Goal: Task Accomplishment & Management: Manage account settings

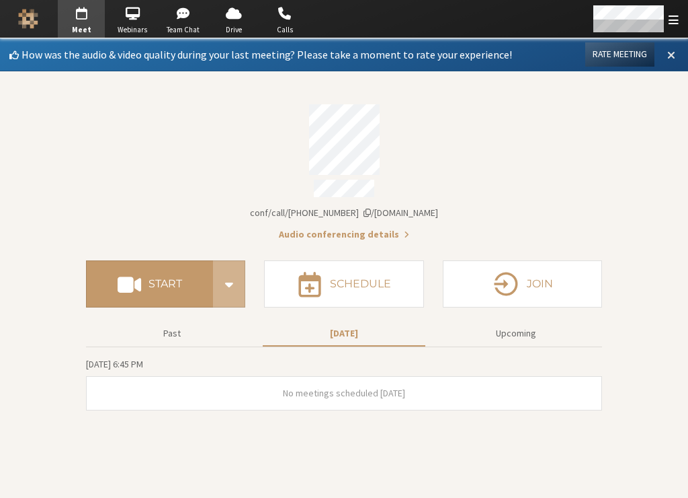
click at [674, 53] on span at bounding box center [672, 54] width 8 height 12
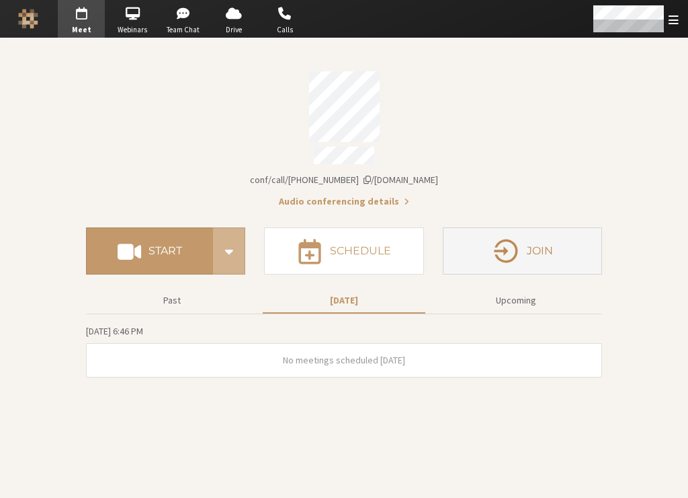
click at [571, 228] on button "Join" at bounding box center [522, 250] width 159 height 47
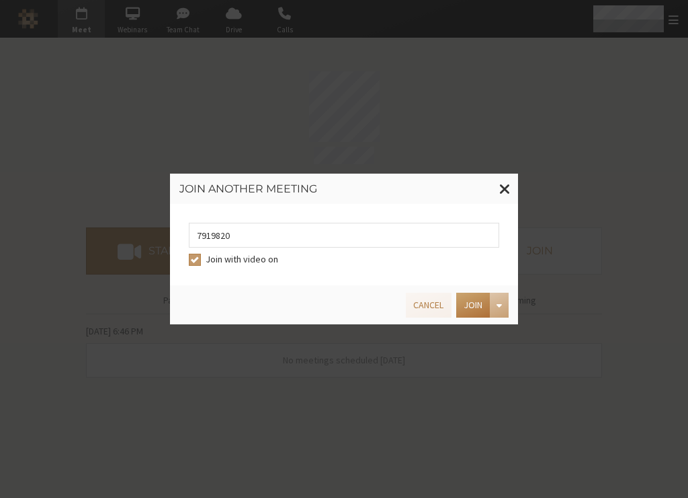
type input "7919820"
click at [471, 310] on button "Join" at bounding box center [474, 304] width 34 height 25
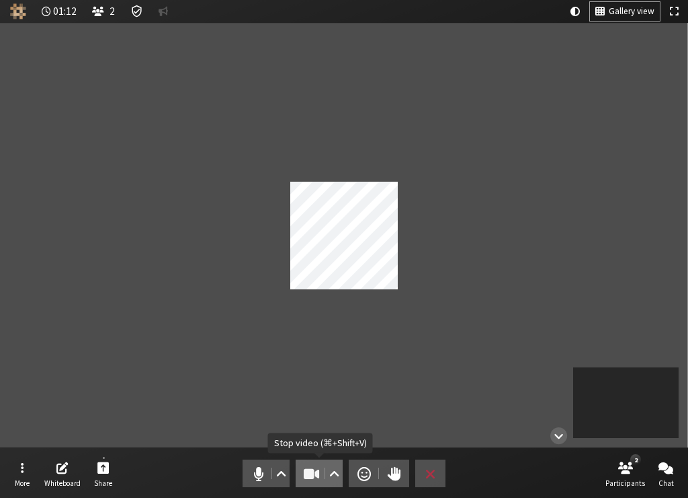
click at [317, 477] on span "Stop video (⌘+Shift+V)" at bounding box center [312, 473] width 19 height 19
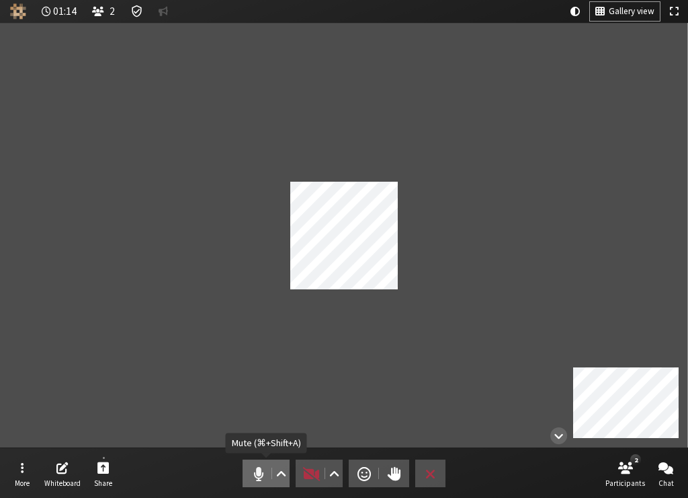
click at [259, 475] on span "Mute (⌘+Shift+A)" at bounding box center [258, 473] width 19 height 19
click at [591, 8] on button "Gallery view" at bounding box center [625, 11] width 70 height 19
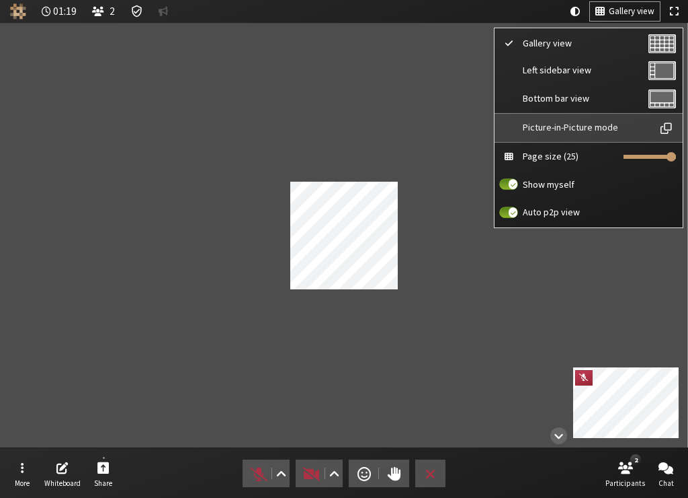
click at [569, 123] on span "Picture-in-Picture mode" at bounding box center [586, 127] width 126 height 10
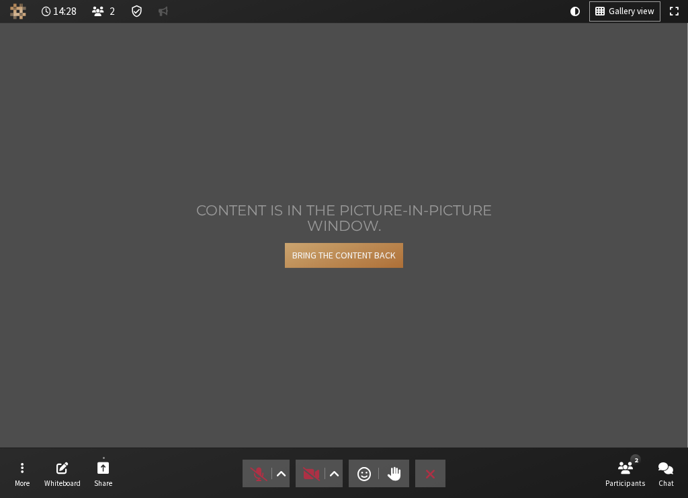
click at [347, 255] on button "Bring the content back" at bounding box center [344, 255] width 118 height 25
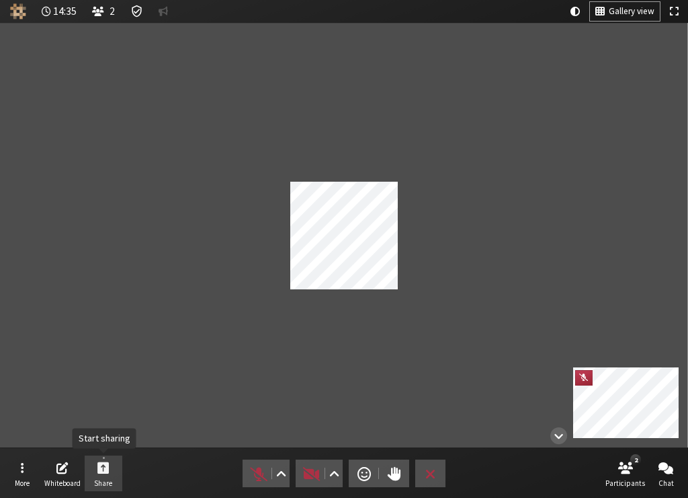
click at [111, 465] on button "Share" at bounding box center [104, 473] width 38 height 36
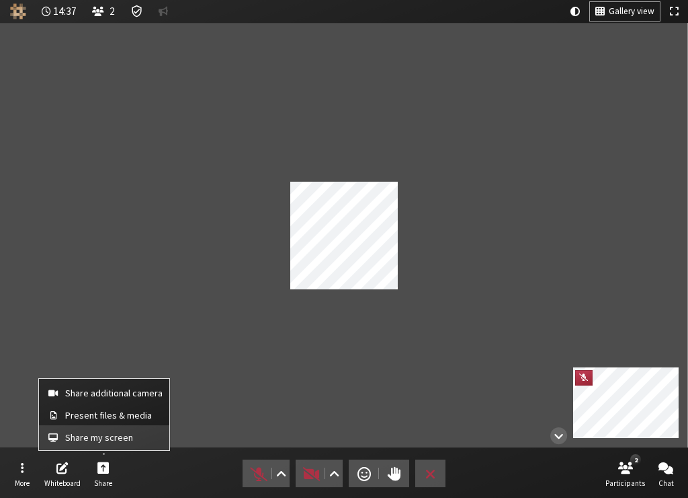
click at [110, 432] on span "Share my screen" at bounding box center [113, 437] width 97 height 10
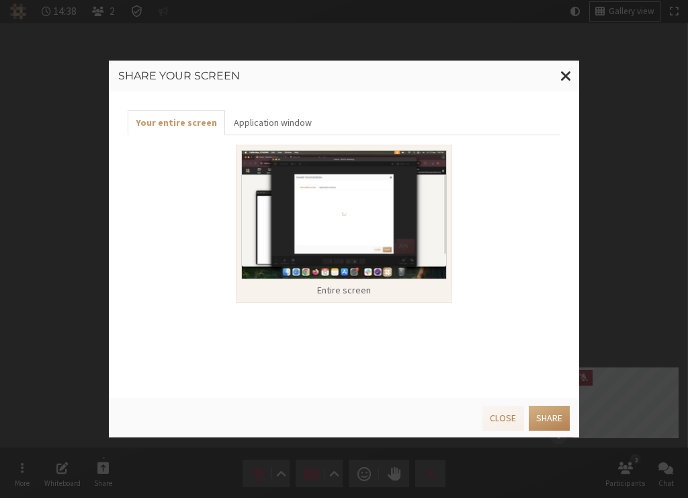
click at [303, 219] on img at bounding box center [344, 215] width 206 height 130
click at [410, 269] on img at bounding box center [344, 215] width 206 height 130
click at [547, 414] on button "Share" at bounding box center [549, 417] width 41 height 25
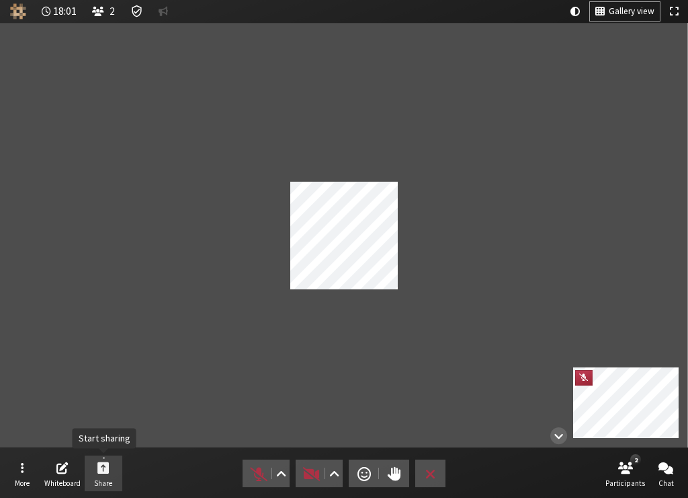
click at [103, 463] on span "Start sharing" at bounding box center [103, 466] width 12 height 15
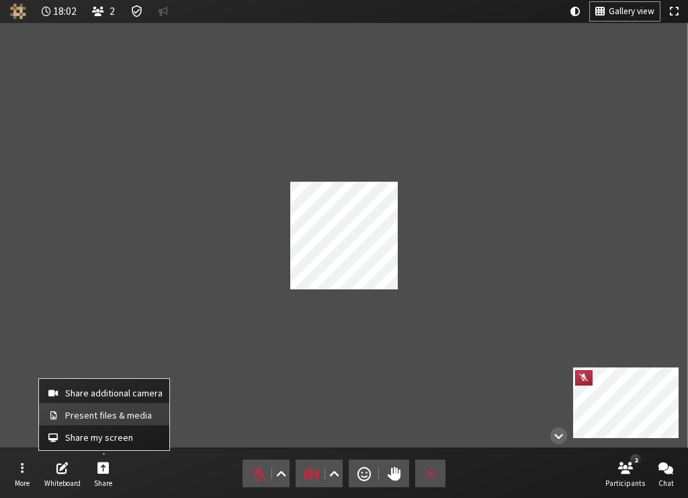
click at [109, 417] on span "Present files & media" at bounding box center [113, 415] width 97 height 10
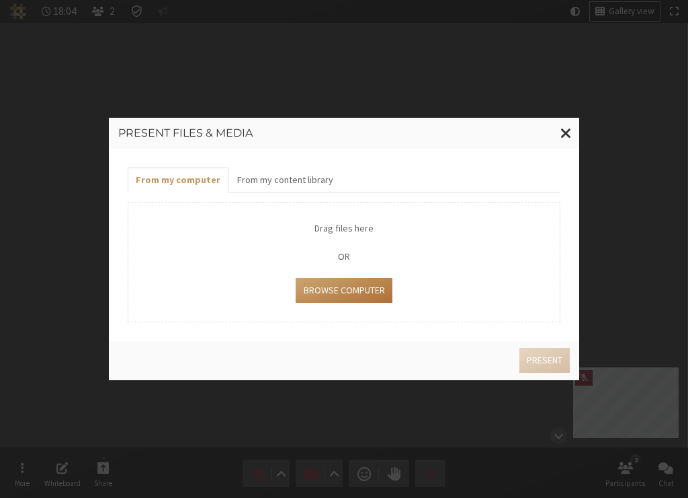
click at [353, 288] on button "Browse Computer" at bounding box center [344, 290] width 96 height 25
type input "C:\fakepath\absurd time.png"
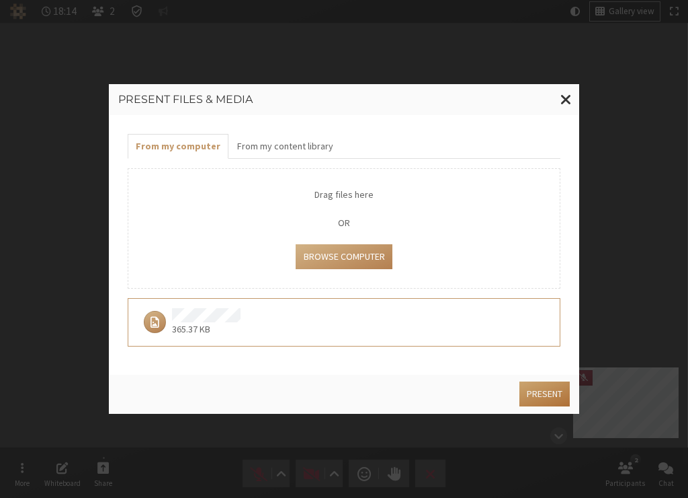
click at [546, 386] on button "Present" at bounding box center [545, 393] width 50 height 25
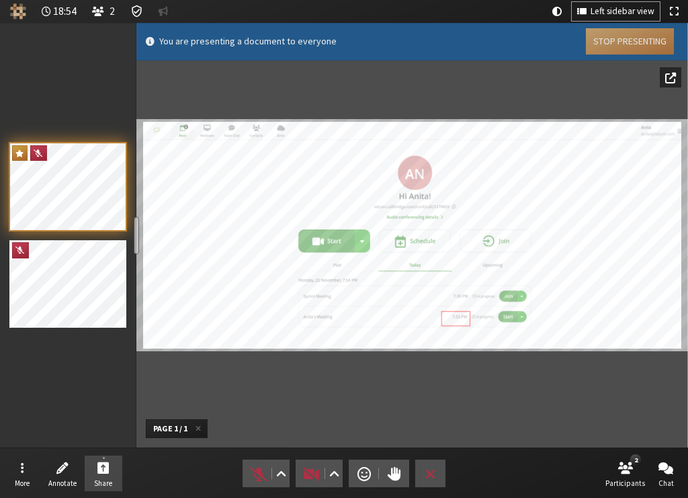
click at [623, 44] on button "Stop Presenting" at bounding box center [630, 41] width 88 height 26
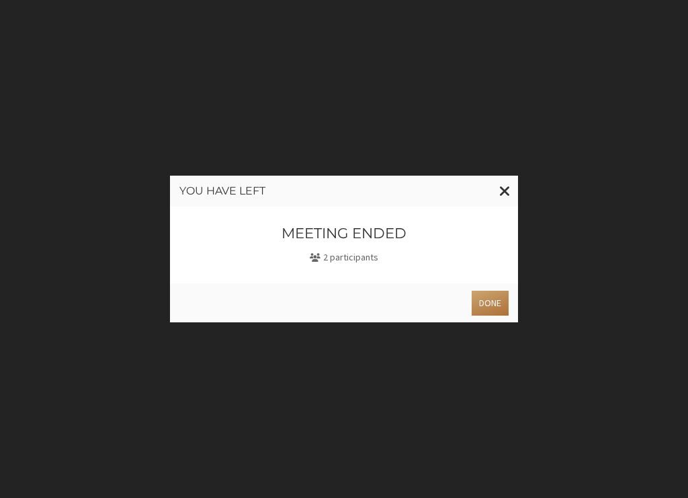
click at [489, 309] on button "Done" at bounding box center [490, 302] width 37 height 25
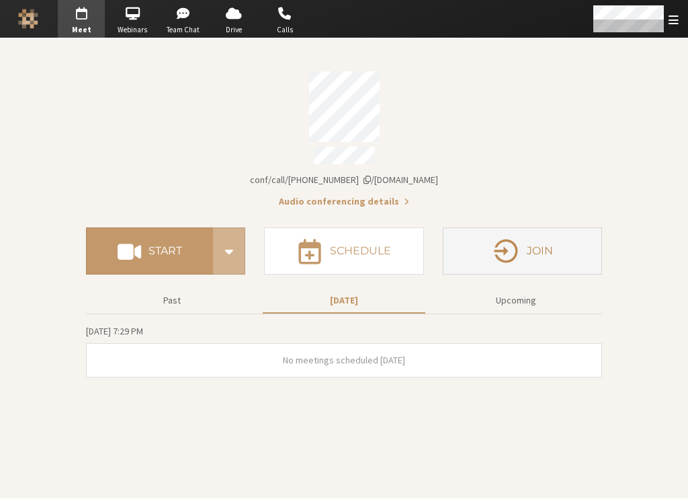
click at [571, 247] on button "Join" at bounding box center [522, 250] width 159 height 47
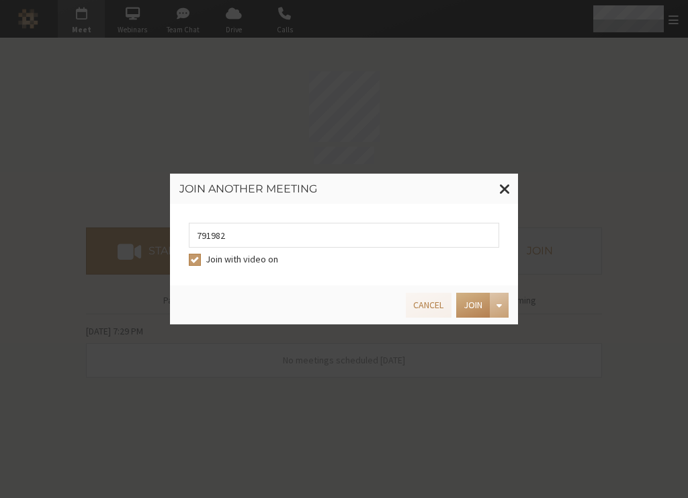
type input "7919820"
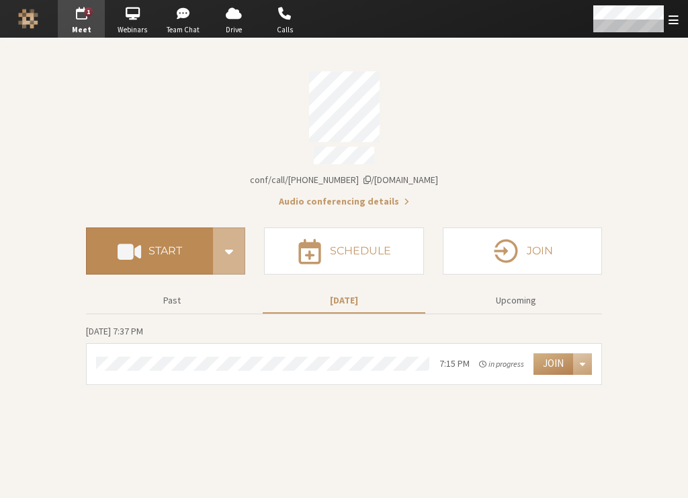
click at [155, 247] on h4 "Start" at bounding box center [166, 250] width 34 height 11
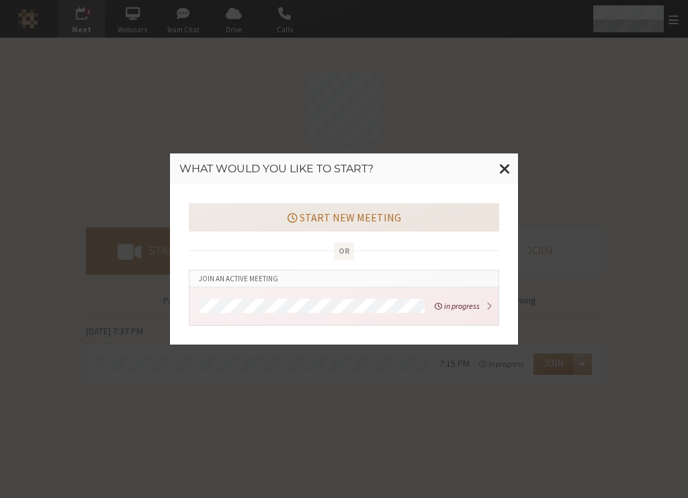
click at [296, 217] on span "button" at bounding box center [292, 217] width 9 height 11
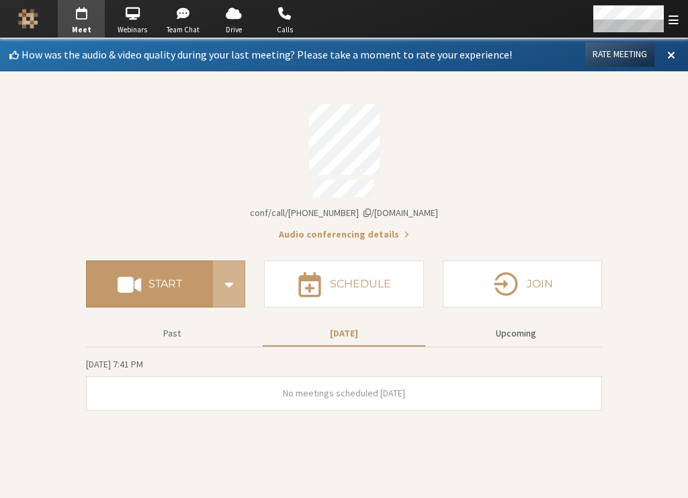
click at [516, 321] on button "Upcoming" at bounding box center [516, 333] width 163 height 24
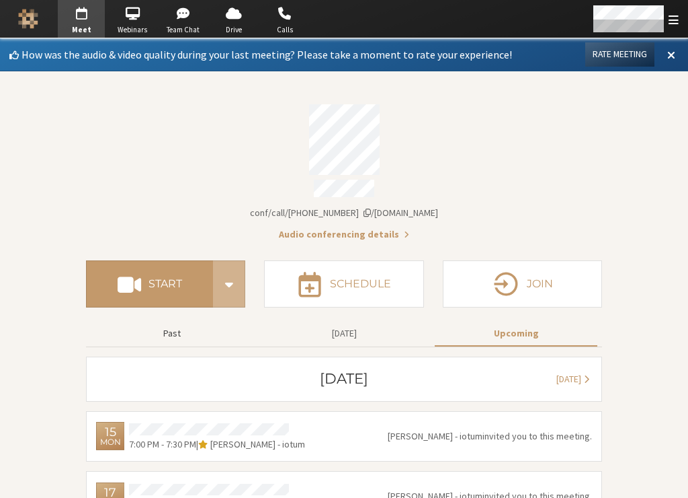
click at [159, 324] on button "Past" at bounding box center [172, 333] width 163 height 24
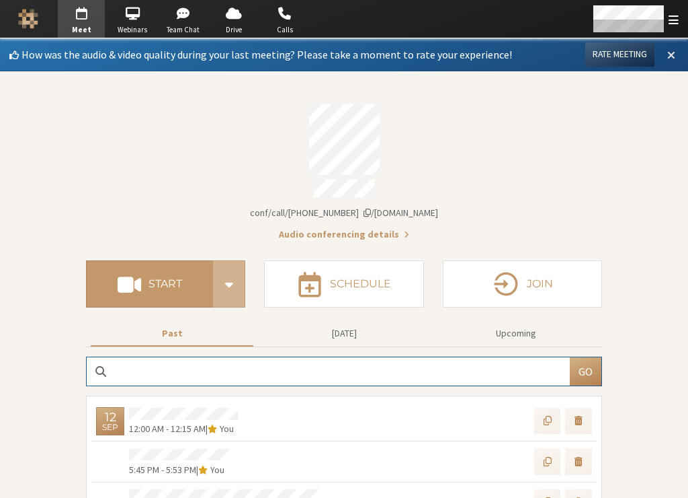
click at [668, 54] on span at bounding box center [672, 54] width 8 height 12
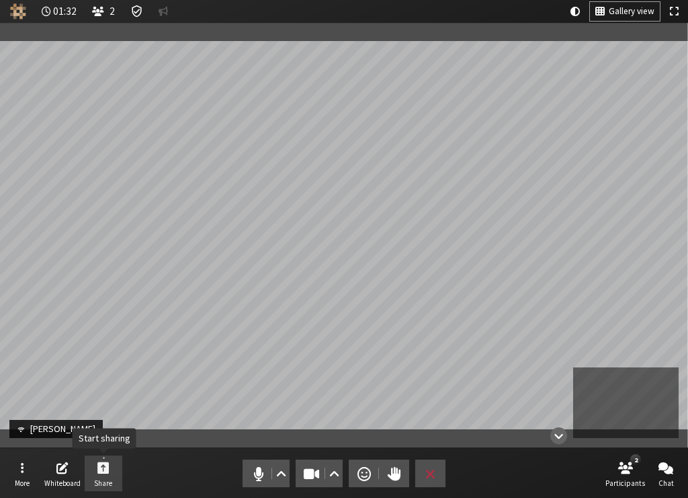
click at [110, 471] on button "Share" at bounding box center [104, 473] width 38 height 36
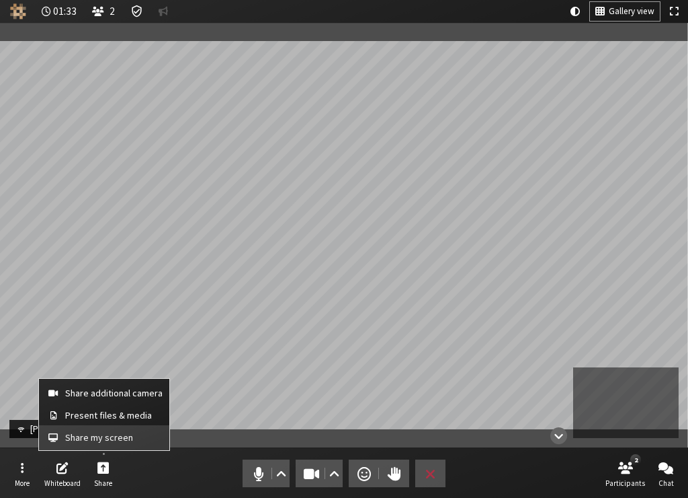
click at [113, 437] on span "Share my screen" at bounding box center [113, 437] width 97 height 10
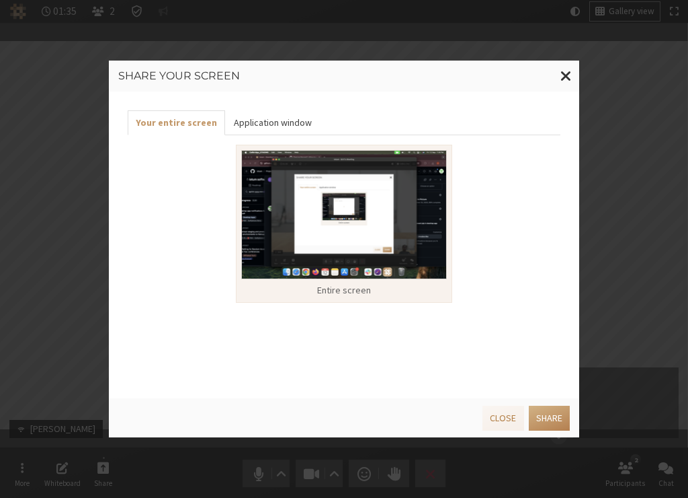
click at [290, 119] on button "Application window" at bounding box center [272, 122] width 94 height 25
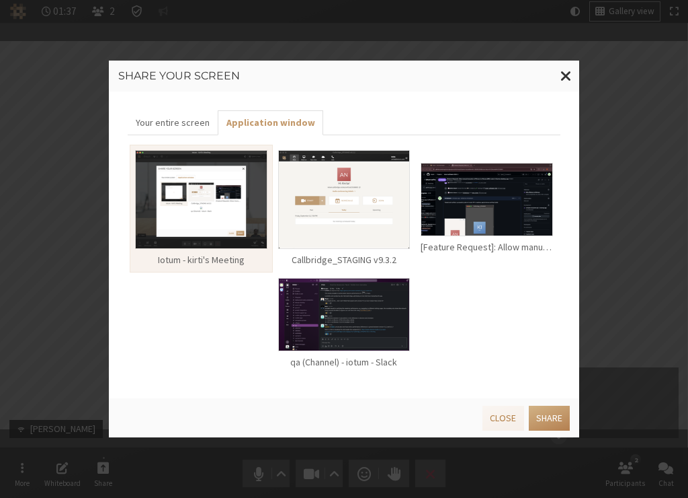
click at [446, 227] on img at bounding box center [487, 199] width 132 height 73
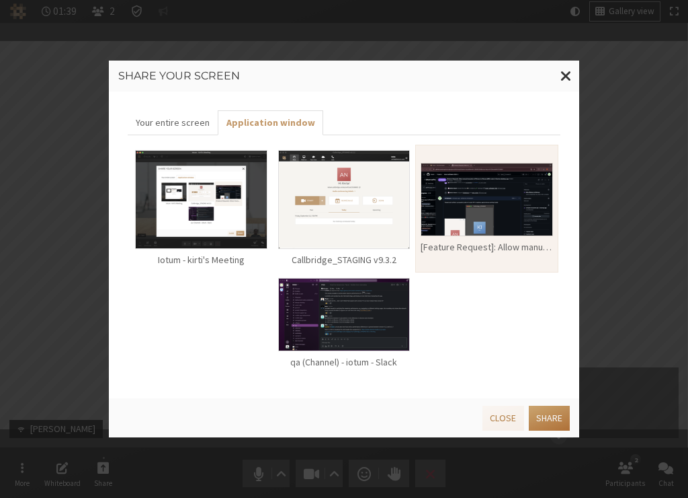
click at [542, 426] on button "Share" at bounding box center [549, 417] width 41 height 25
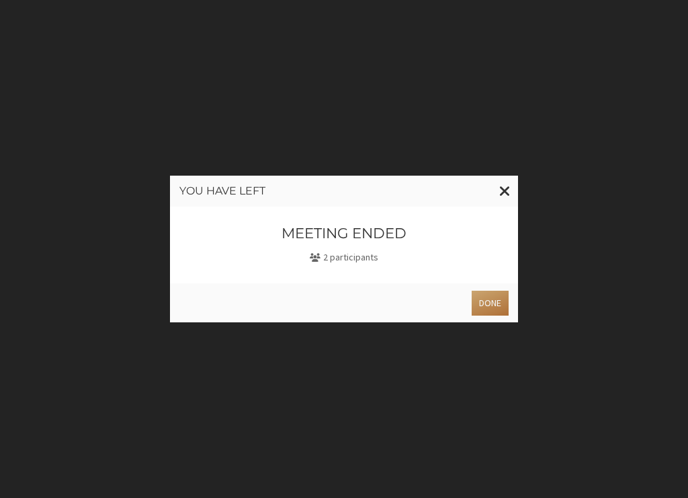
click at [488, 299] on button "Done" at bounding box center [490, 302] width 37 height 25
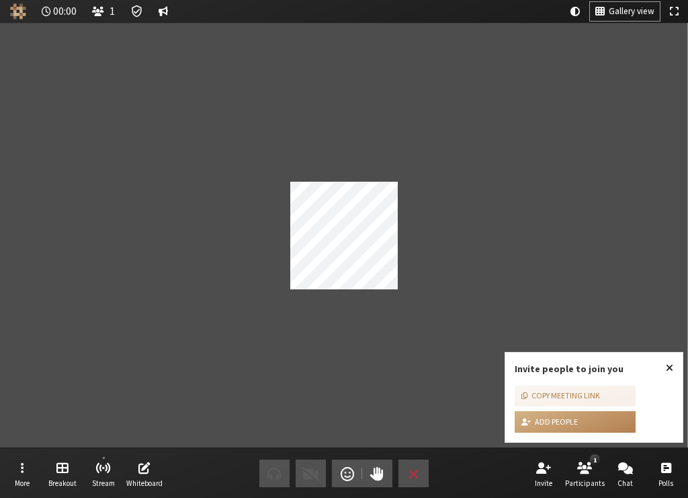
click at [668, 366] on span "Close popover" at bounding box center [669, 367] width 7 height 11
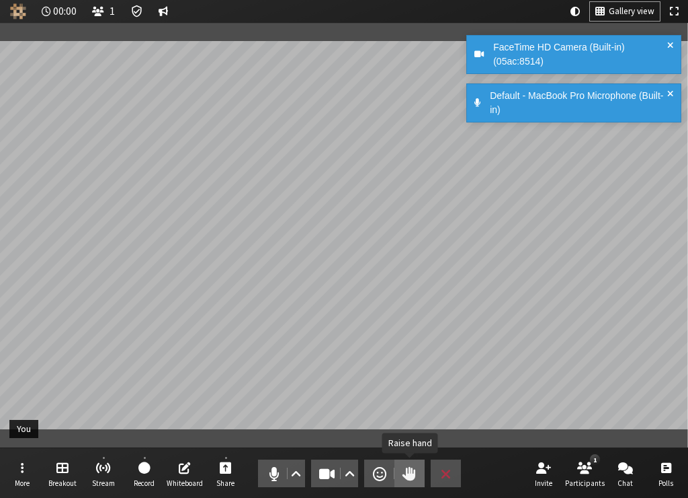
click at [407, 482] on button "Raise hand" at bounding box center [410, 473] width 30 height 28
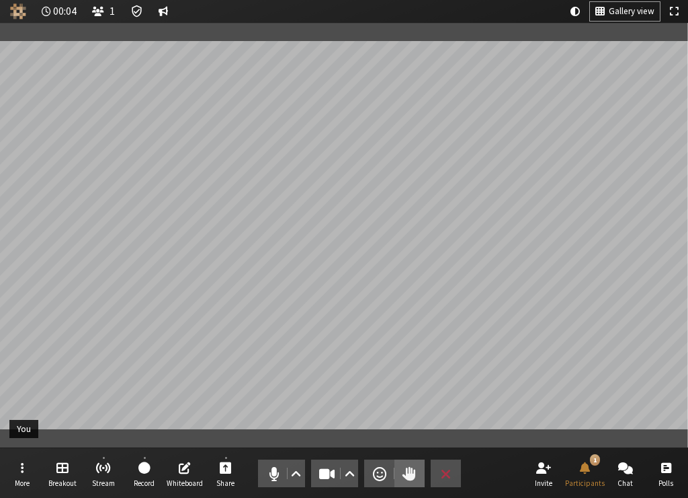
click at [407, 482] on button "Lower hand" at bounding box center [410, 473] width 30 height 28
click at [580, 479] on span "Participants" at bounding box center [585, 483] width 40 height 8
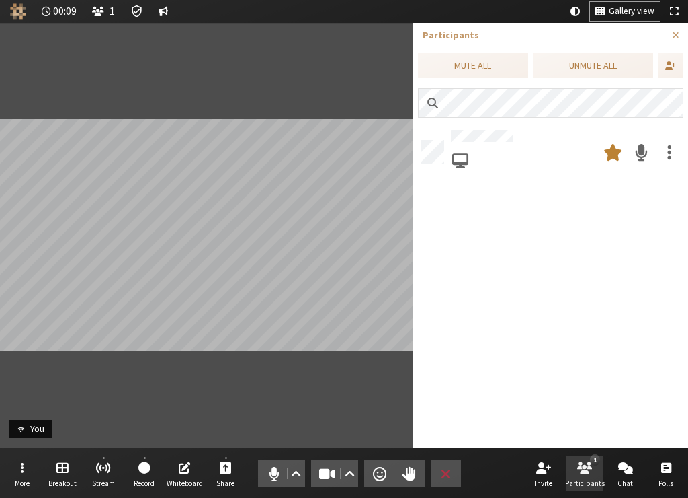
click at [580, 479] on span "Participants" at bounding box center [585, 483] width 40 height 8
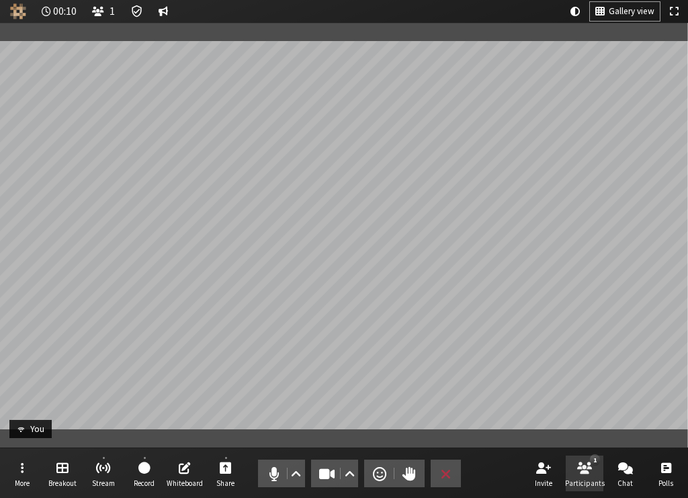
click at [580, 479] on span "Participants" at bounding box center [585, 483] width 40 height 8
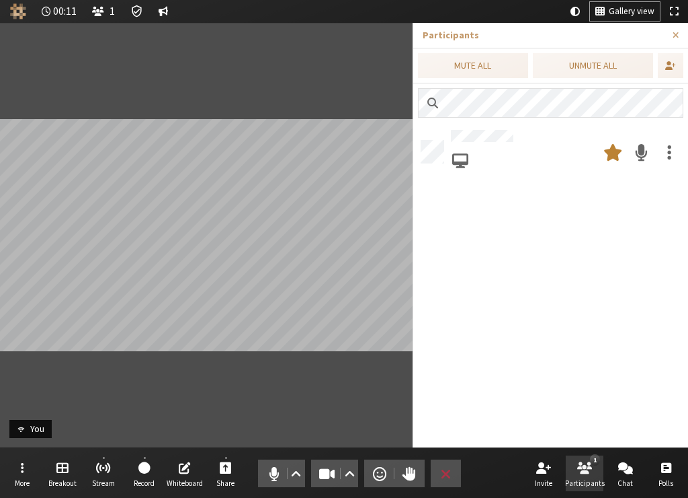
click at [580, 479] on span "Participants" at bounding box center [585, 483] width 40 height 8
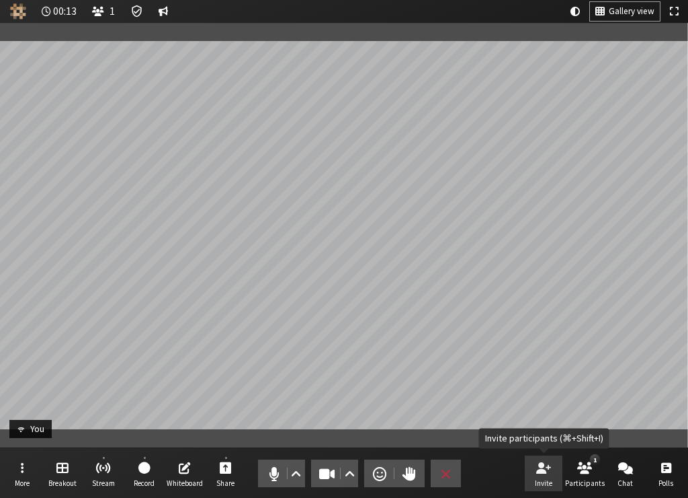
click at [540, 481] on span "Invite" at bounding box center [543, 483] width 17 height 8
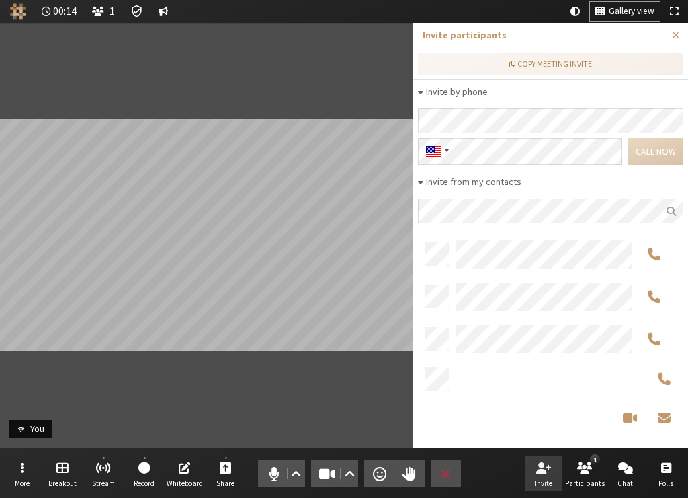
scroll to position [190, 255]
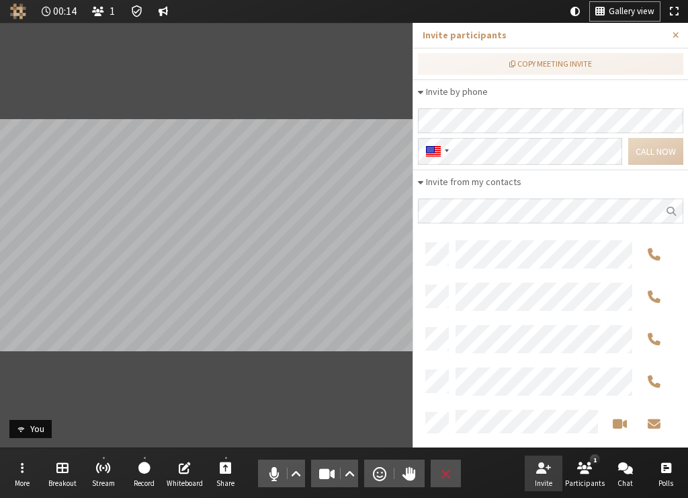
click at [540, 481] on span "Invite" at bounding box center [543, 483] width 17 height 8
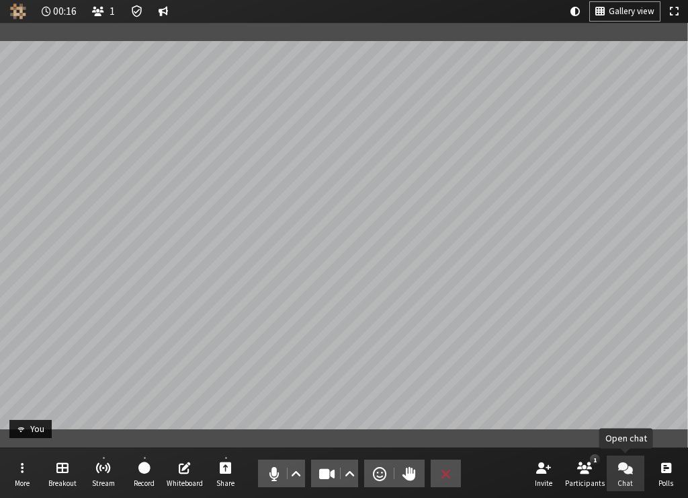
click at [627, 489] on button "Chat" at bounding box center [626, 473] width 38 height 36
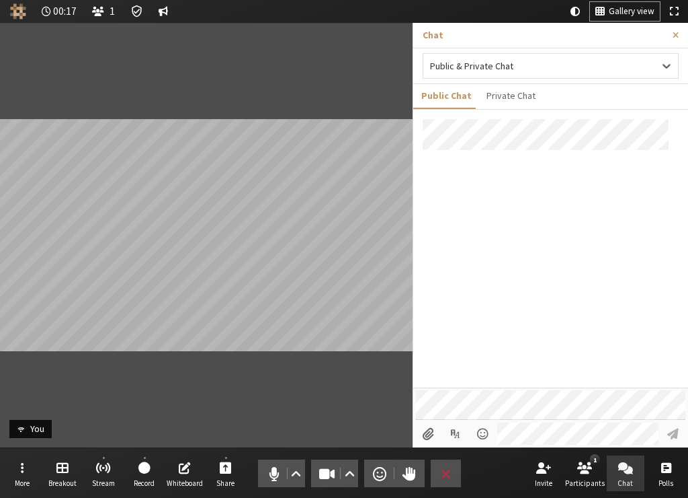
click at [627, 489] on button "Chat" at bounding box center [626, 473] width 38 height 36
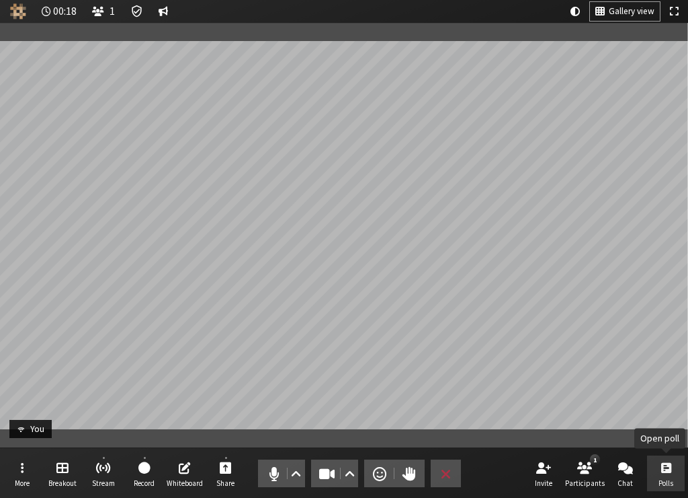
click at [666, 485] on span "Polls" at bounding box center [666, 483] width 15 height 8
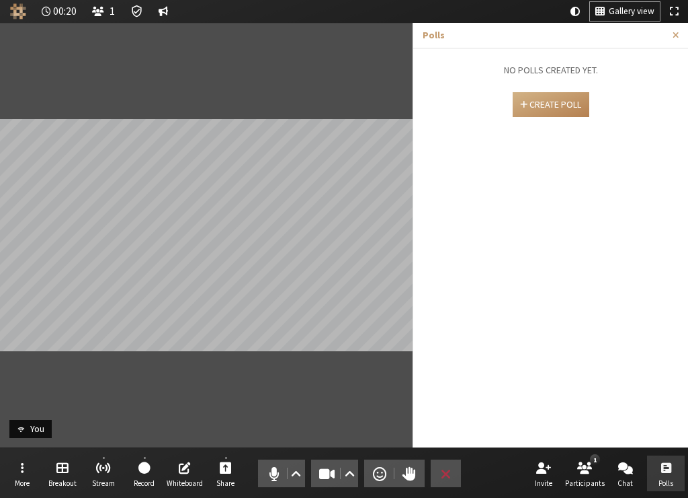
click at [666, 485] on span "Polls" at bounding box center [666, 483] width 15 height 8
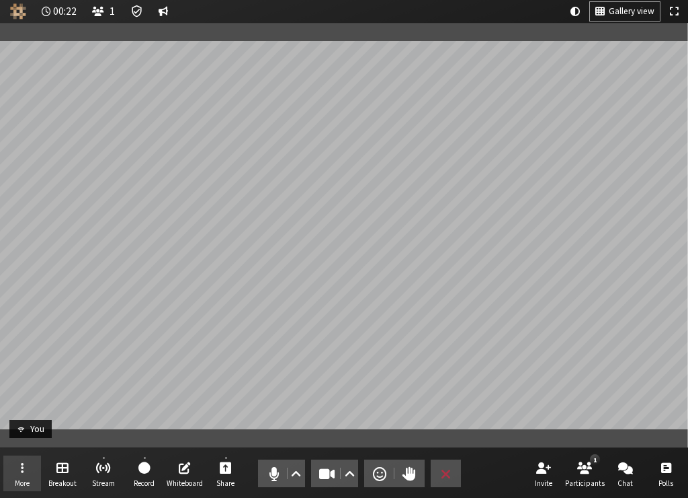
click at [20, 483] on span "More" at bounding box center [22, 483] width 15 height 8
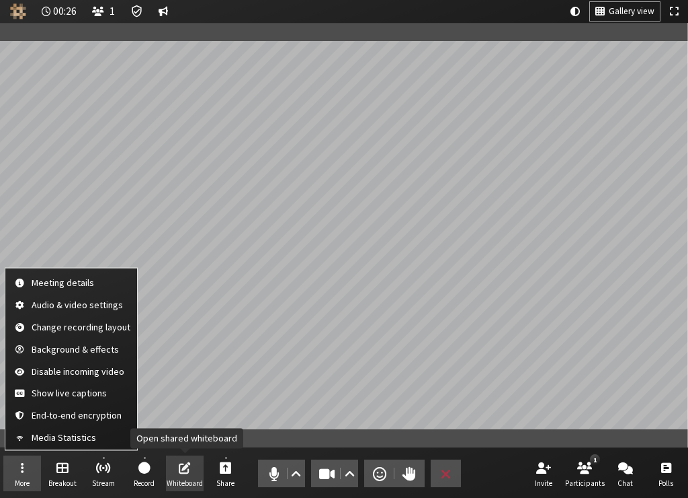
click at [178, 485] on span "Whiteboard" at bounding box center [185, 483] width 36 height 8
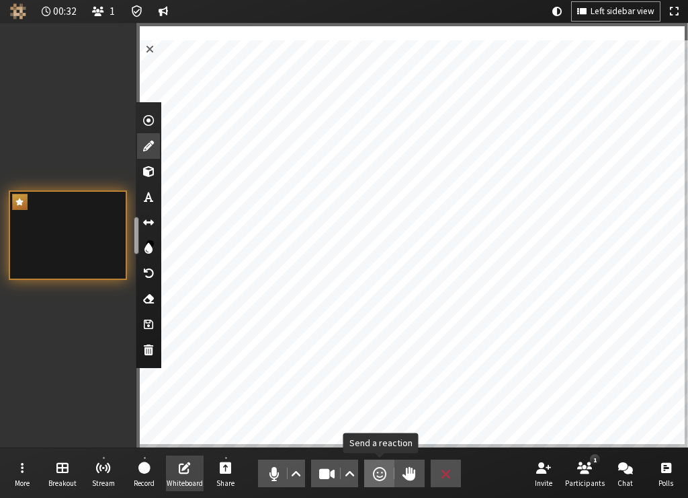
click at [381, 467] on span "Send a reaction" at bounding box center [379, 473] width 13 height 19
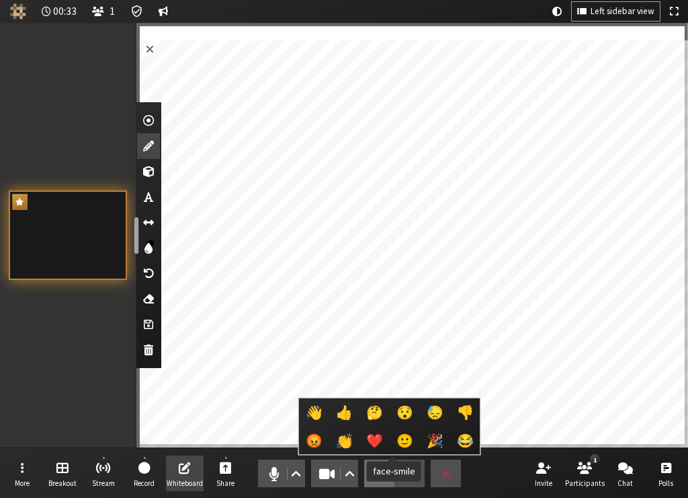
click at [397, 443] on span "🙂" at bounding box center [405, 440] width 17 height 15
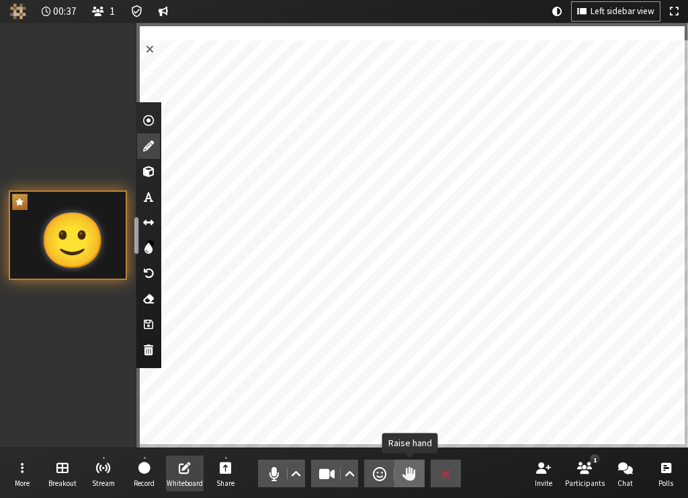
click at [416, 473] on span "Raise hand" at bounding box center [409, 473] width 13 height 19
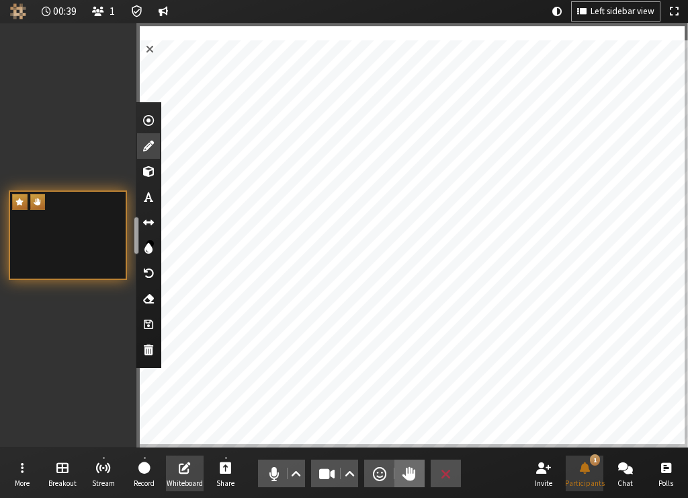
click at [588, 477] on button "1 Participants" at bounding box center [585, 473] width 38 height 36
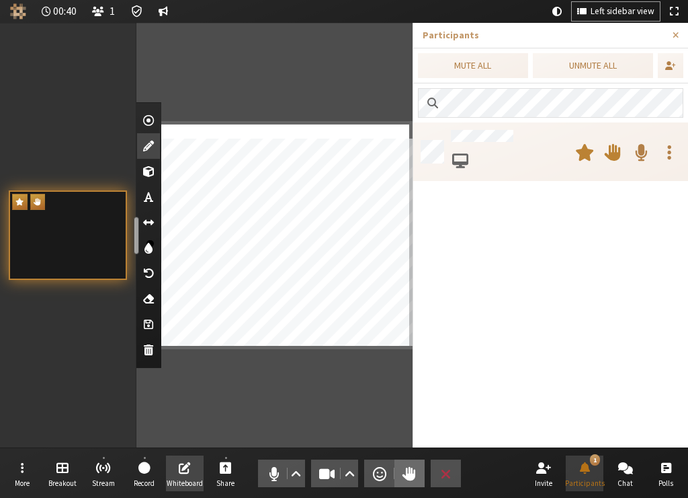
click at [588, 477] on button "1 Participants" at bounding box center [585, 473] width 38 height 36
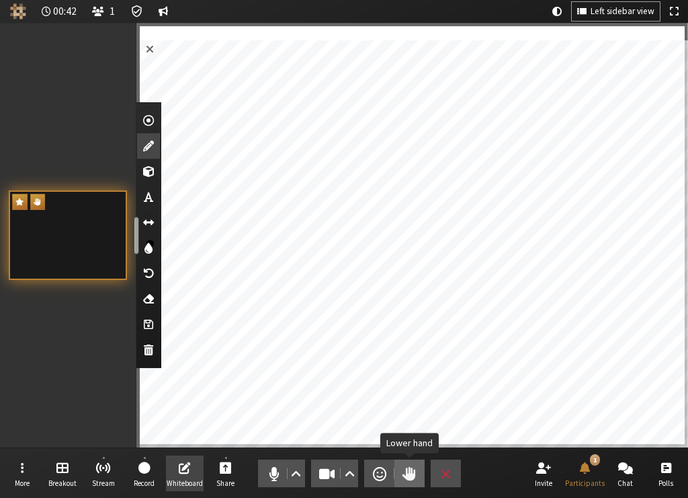
click at [411, 465] on span "Lower hand" at bounding box center [409, 473] width 13 height 19
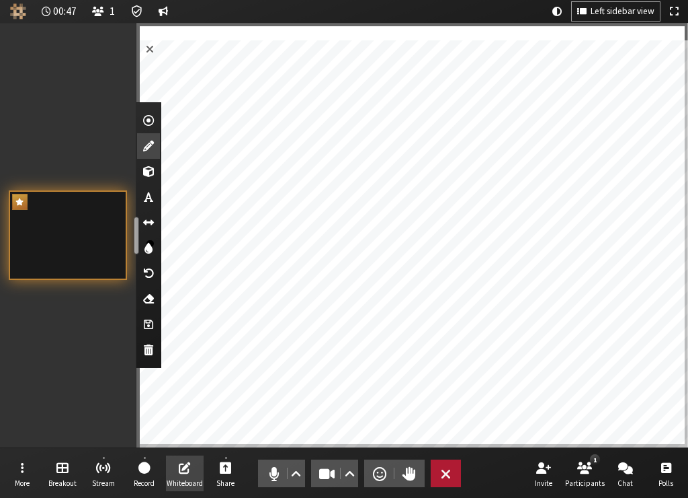
click at [448, 478] on span "End or leave meeting" at bounding box center [446, 473] width 10 height 19
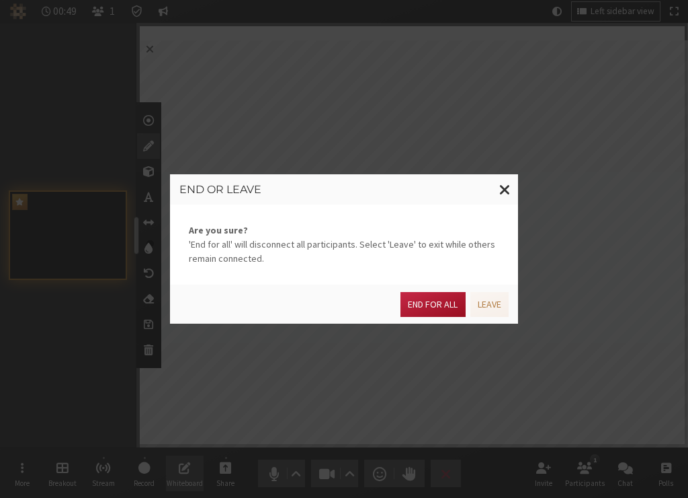
click at [442, 307] on button "End for all" at bounding box center [433, 304] width 65 height 25
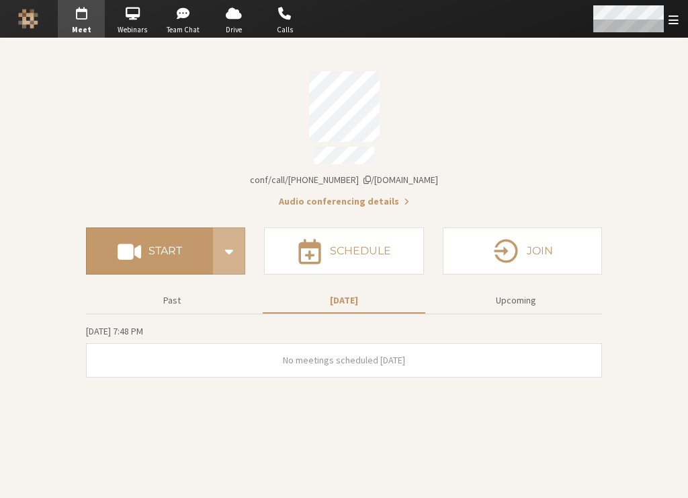
click at [665, 24] on div "Open menu" at bounding box center [635, 19] width 106 height 38
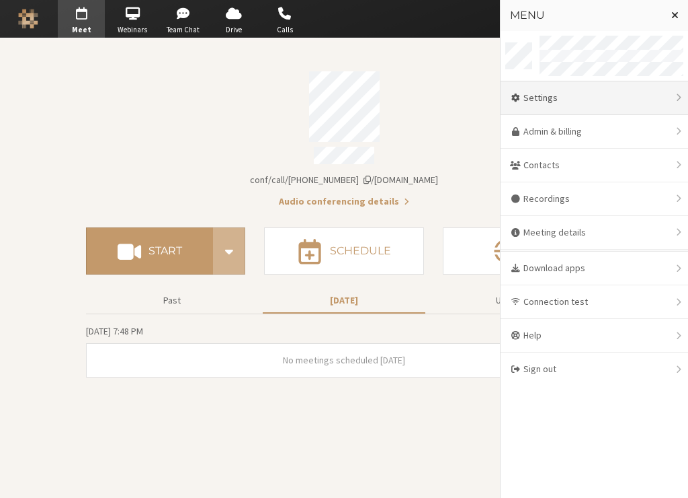
click at [626, 92] on div "Settings" at bounding box center [595, 98] width 188 height 34
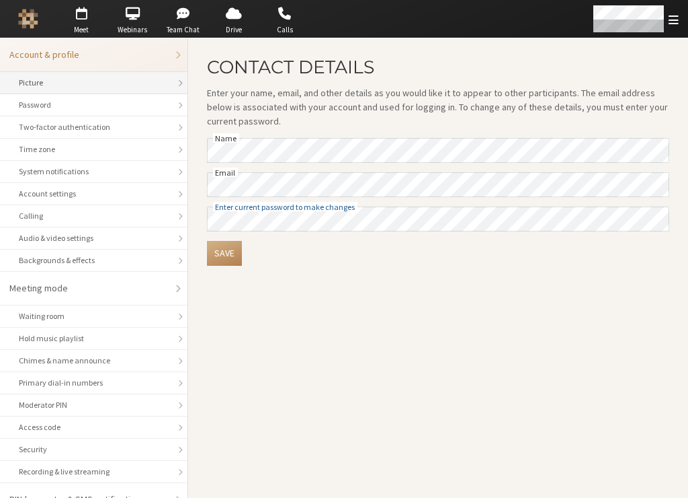
click at [18, 79] on li "Picture" at bounding box center [94, 83] width 188 height 22
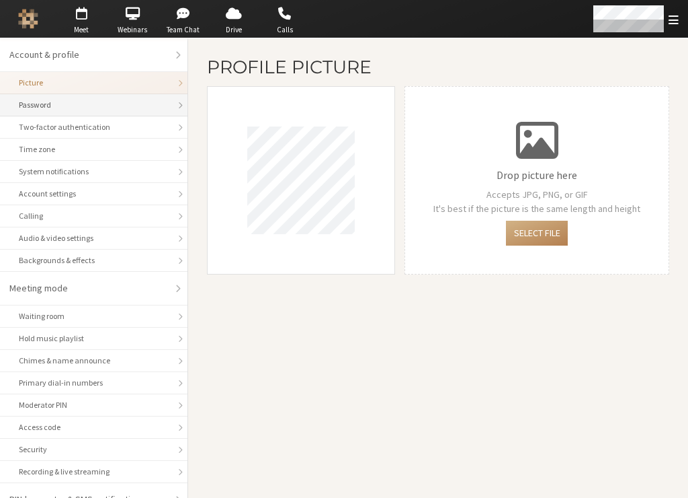
click at [26, 107] on div "Password" at bounding box center [94, 105] width 150 height 12
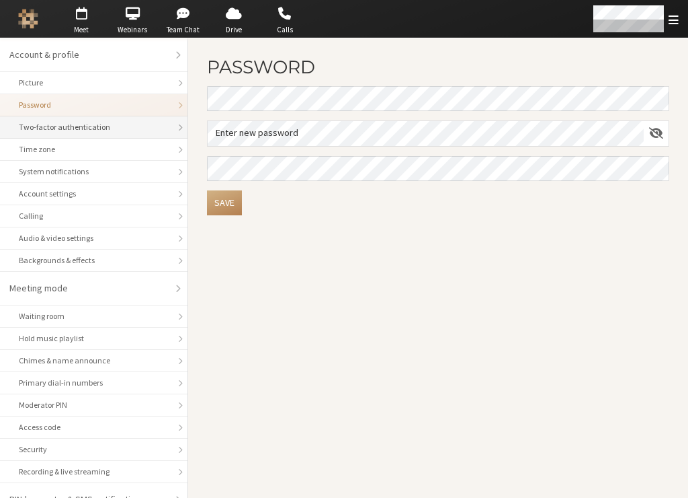
click at [26, 122] on div "Two-factor authentication" at bounding box center [94, 127] width 150 height 12
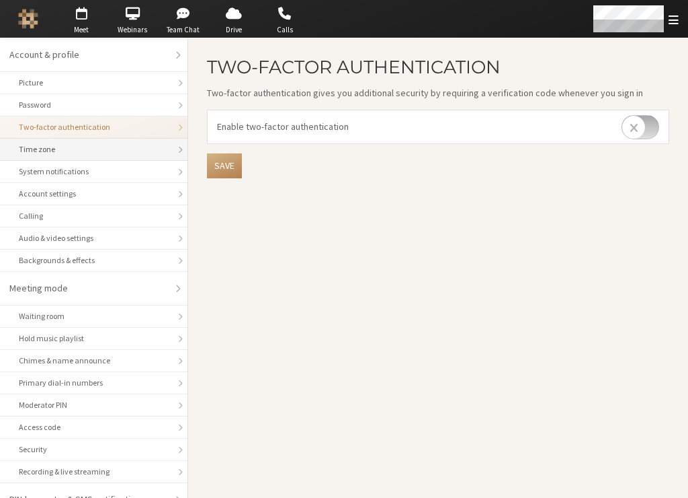
click at [26, 141] on li "Time zone" at bounding box center [94, 149] width 188 height 22
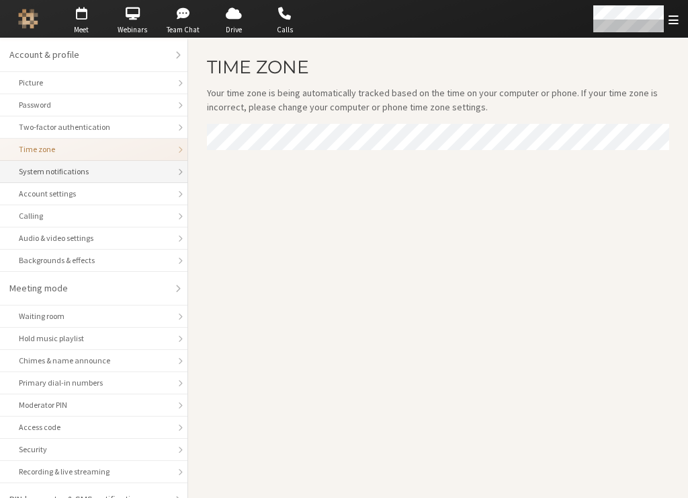
click at [34, 165] on div "System notifications" at bounding box center [94, 171] width 150 height 12
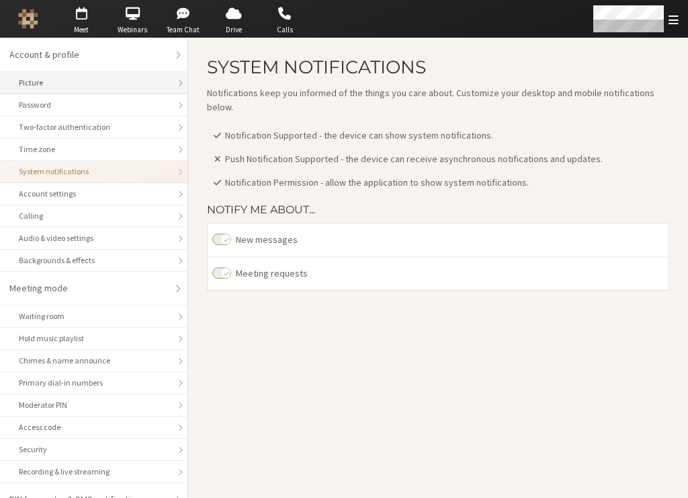
click at [66, 78] on div "Picture" at bounding box center [94, 83] width 150 height 12
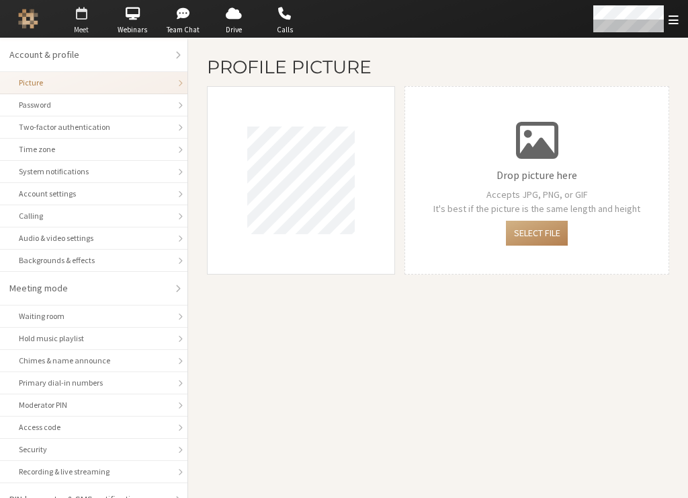
click at [84, 17] on span "button" at bounding box center [81, 14] width 47 height 22
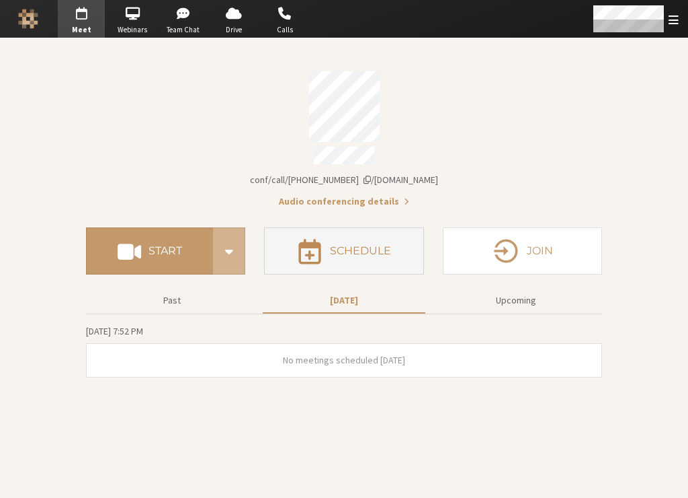
click at [392, 255] on button "Schedule" at bounding box center [343, 250] width 159 height 47
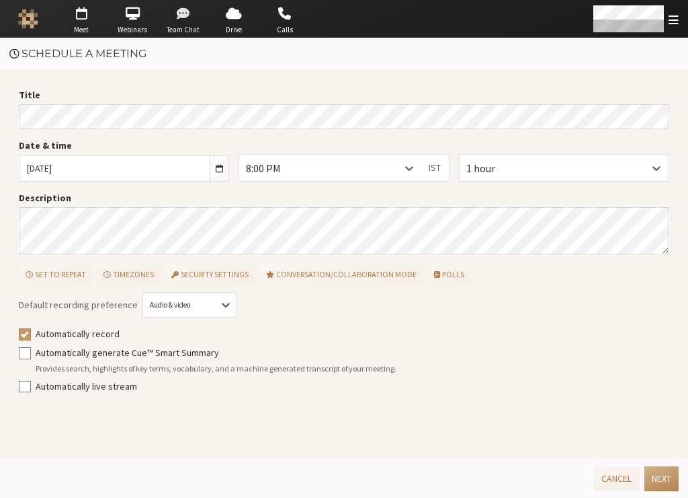
click at [192, 24] on span "Team Chat" at bounding box center [183, 29] width 47 height 11
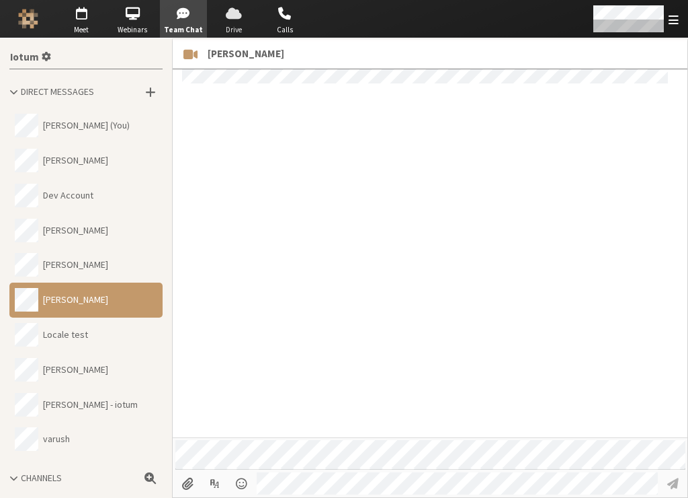
scroll to position [867, 0]
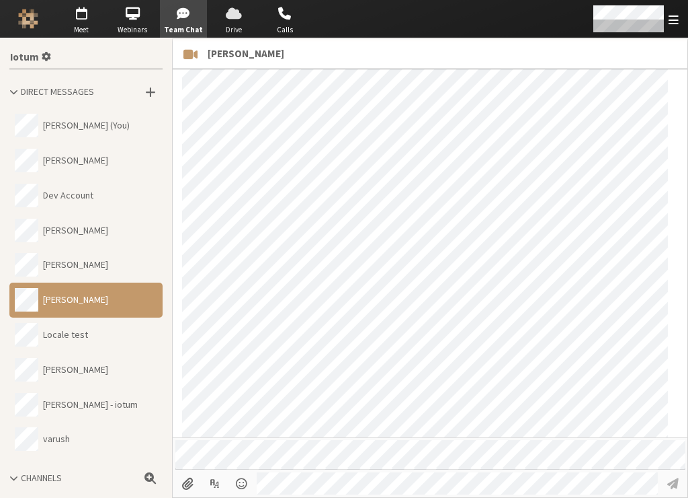
click at [244, 30] on span "Drive" at bounding box center [233, 29] width 47 height 11
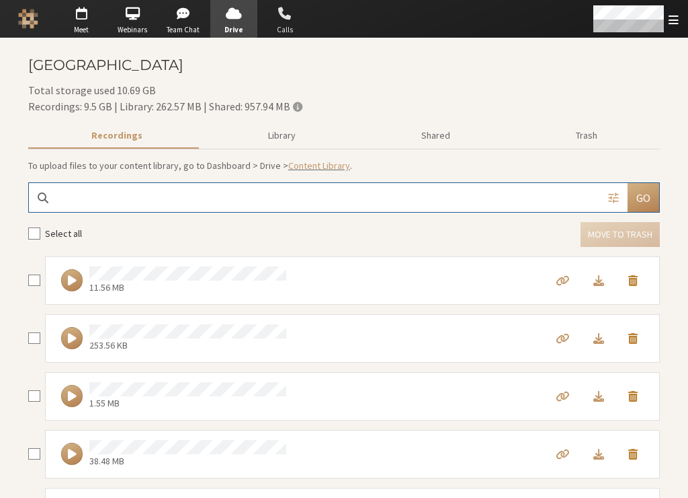
click at [282, 23] on span "button" at bounding box center [285, 14] width 47 height 22
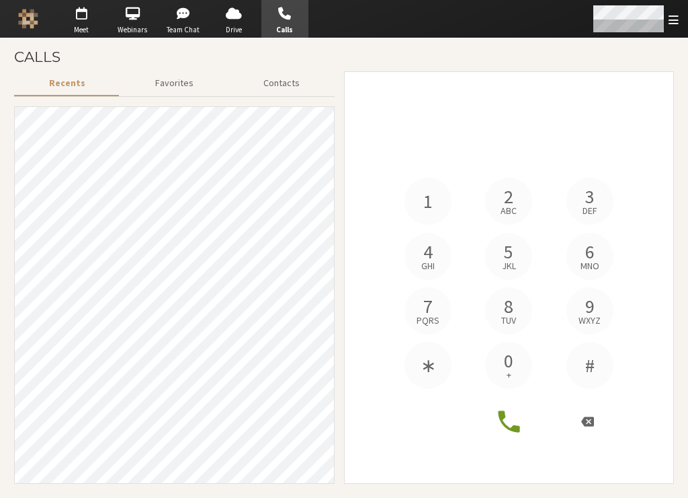
click at [664, 18] on div "Open menu" at bounding box center [635, 19] width 106 height 38
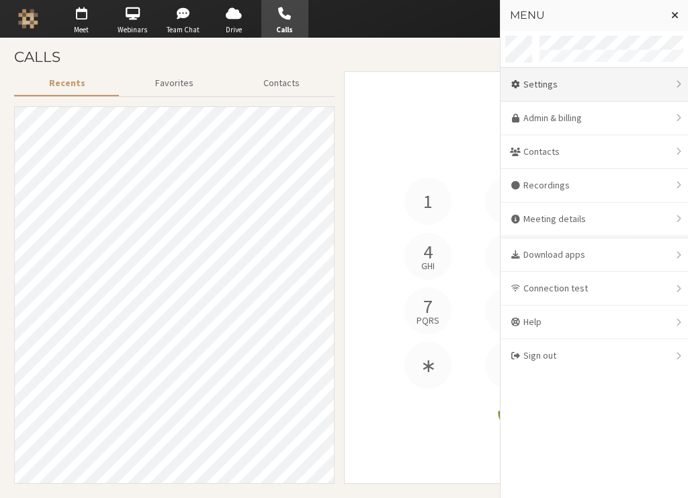
click at [627, 94] on div "Settings" at bounding box center [595, 85] width 188 height 34
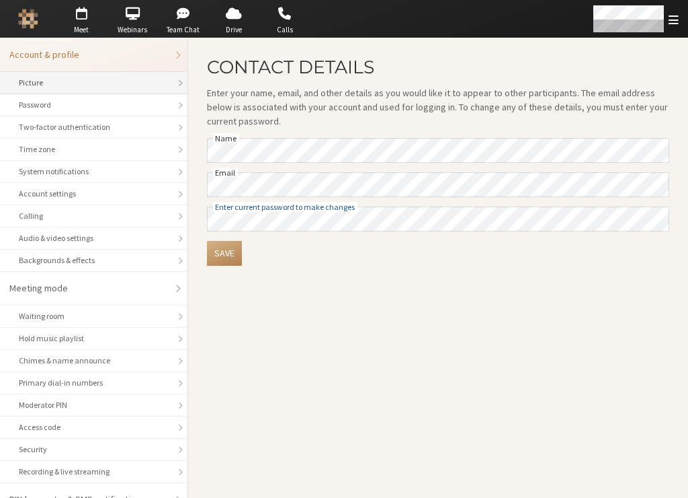
click at [156, 85] on div "Picture" at bounding box center [94, 83] width 150 height 12
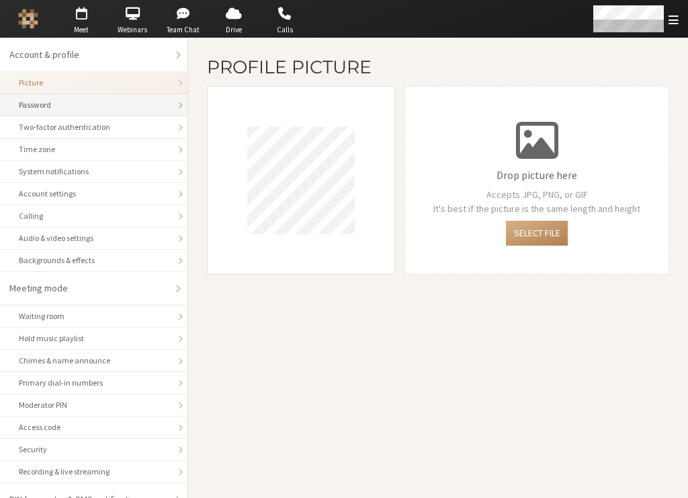
click at [149, 108] on div "Password" at bounding box center [94, 105] width 150 height 12
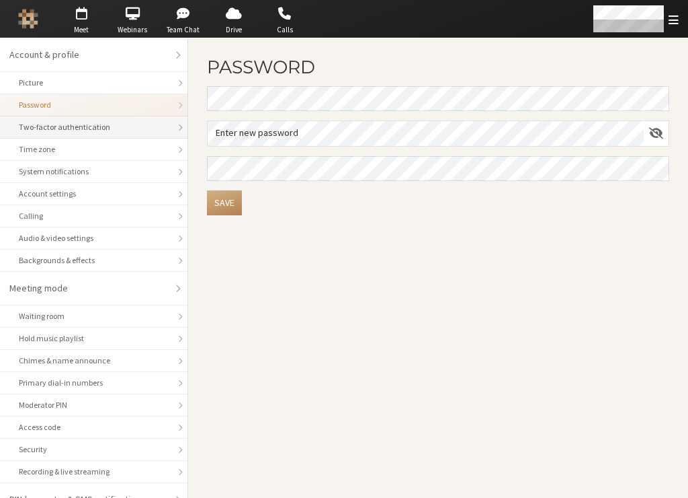
click at [138, 130] on div "Two-factor authentication" at bounding box center [94, 127] width 150 height 12
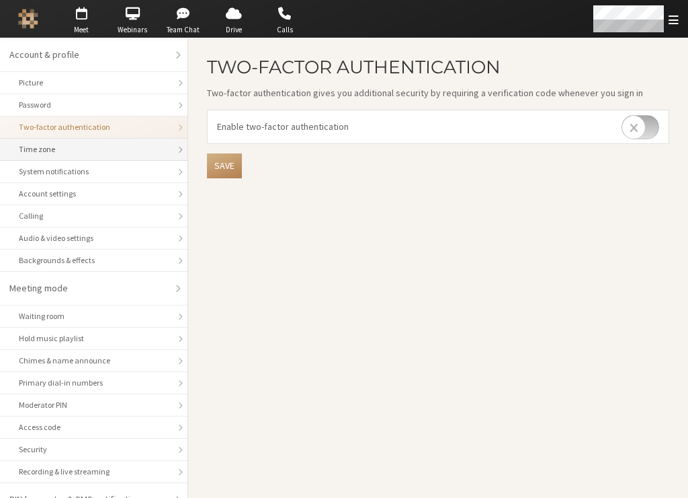
click at [124, 155] on li "Time zone" at bounding box center [94, 149] width 188 height 22
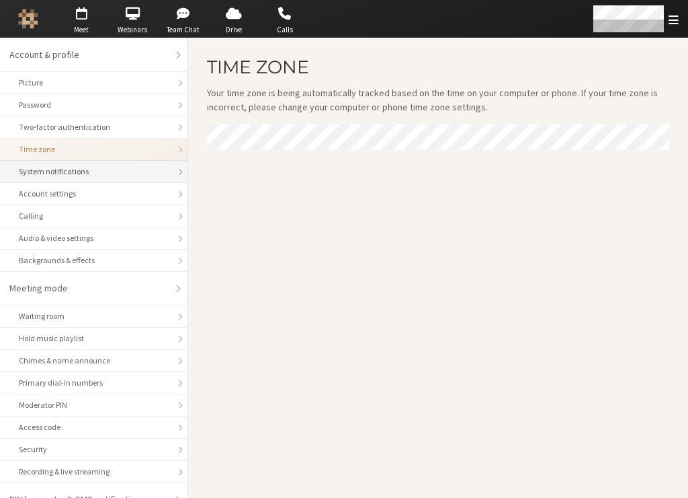
click at [118, 173] on div "System notifications" at bounding box center [94, 171] width 150 height 12
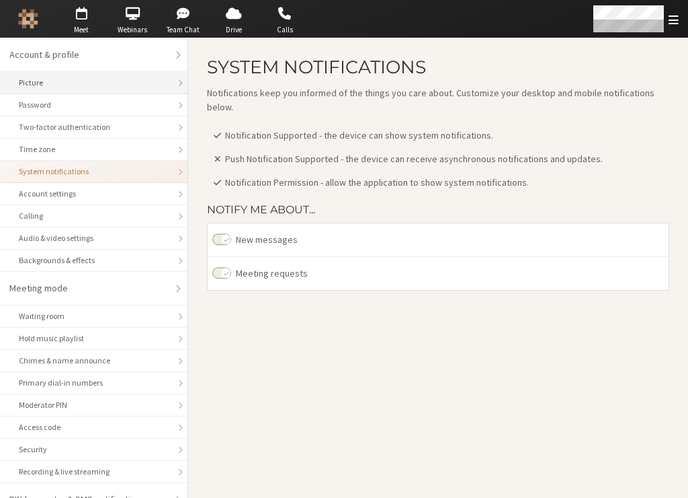
click at [64, 85] on div "Picture" at bounding box center [94, 83] width 150 height 12
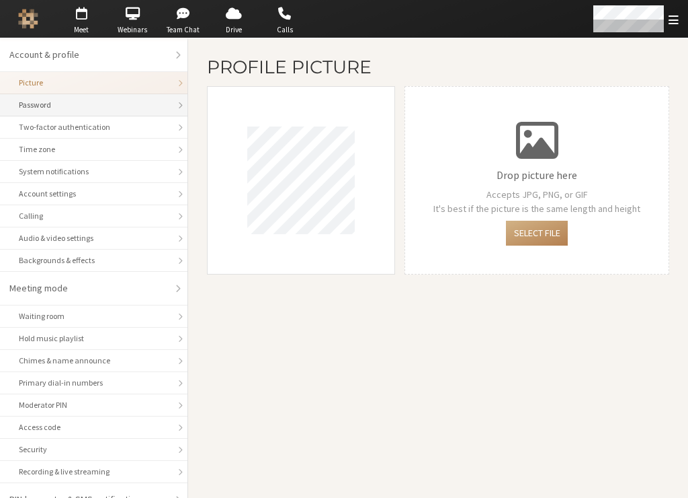
click at [61, 108] on div "Password" at bounding box center [94, 105] width 150 height 12
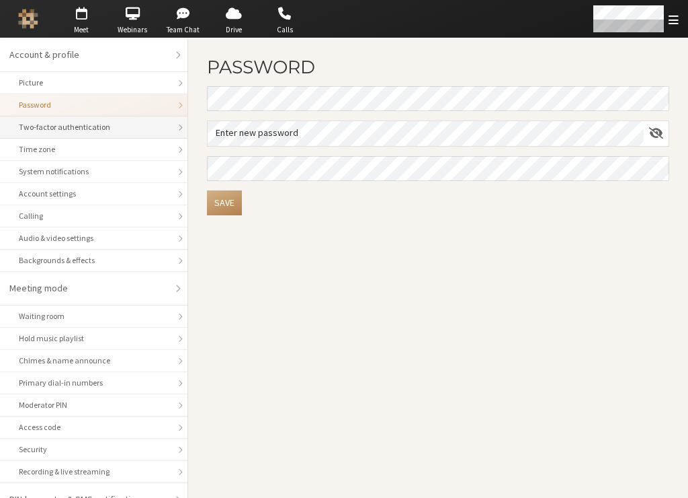
click at [61, 126] on div "Two-factor authentication" at bounding box center [94, 127] width 150 height 12
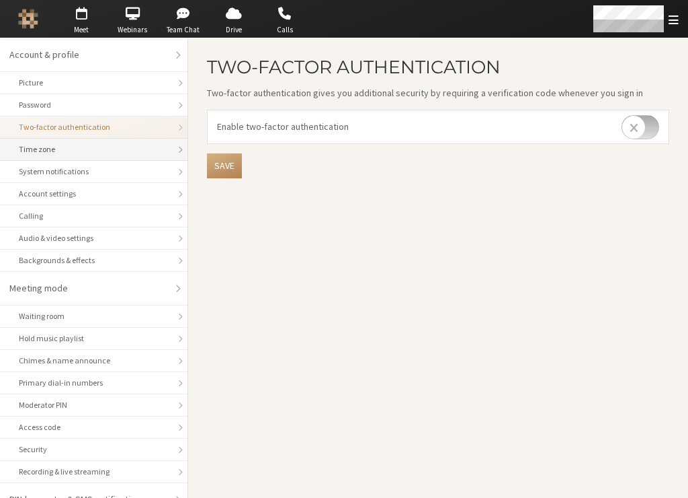
click at [58, 145] on div "Time zone" at bounding box center [94, 149] width 150 height 12
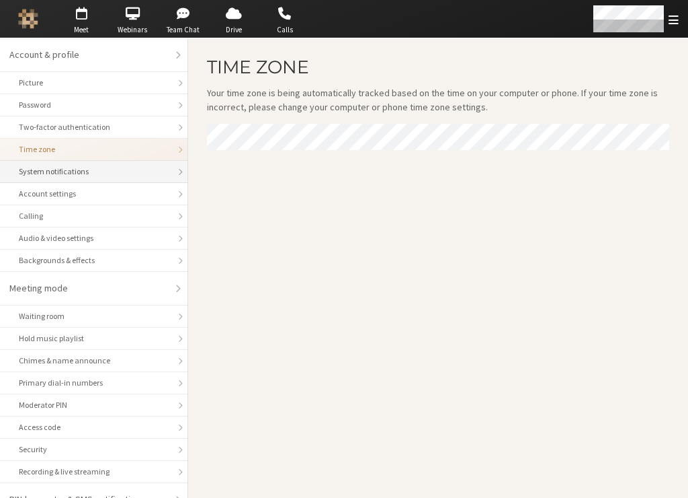
click at [56, 165] on div "System notifications" at bounding box center [94, 171] width 150 height 12
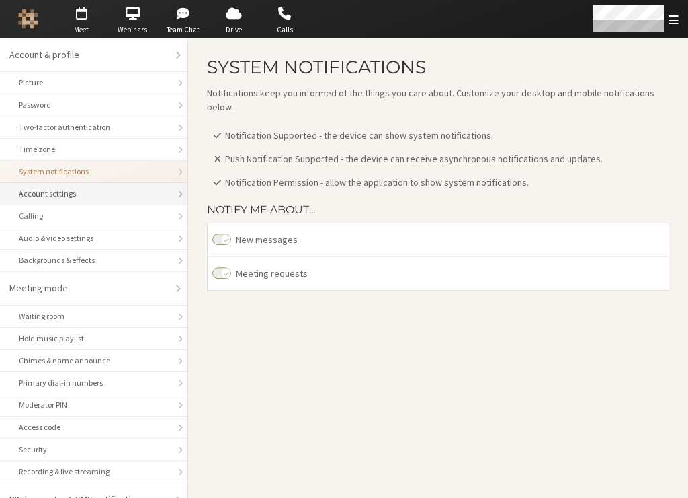
click at [56, 186] on li "Account settings" at bounding box center [94, 194] width 188 height 22
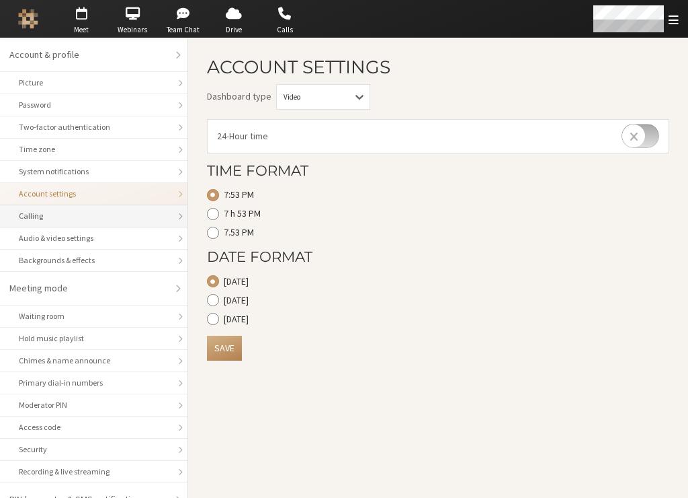
click at [56, 212] on div "Calling" at bounding box center [94, 216] width 150 height 12
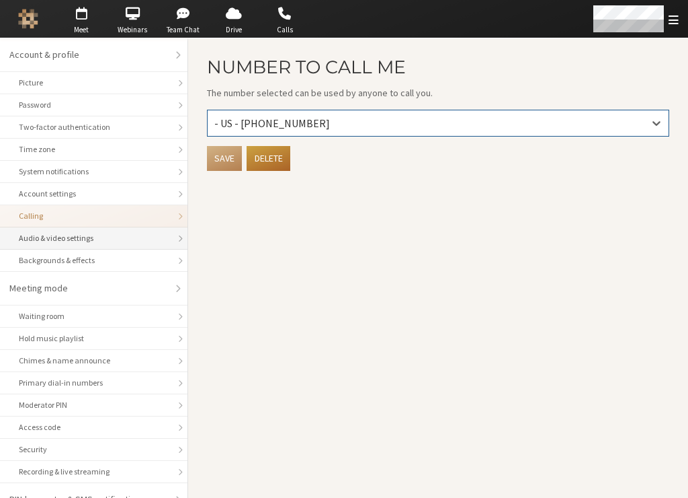
click at [50, 243] on div "Audio & video settings" at bounding box center [94, 238] width 150 height 12
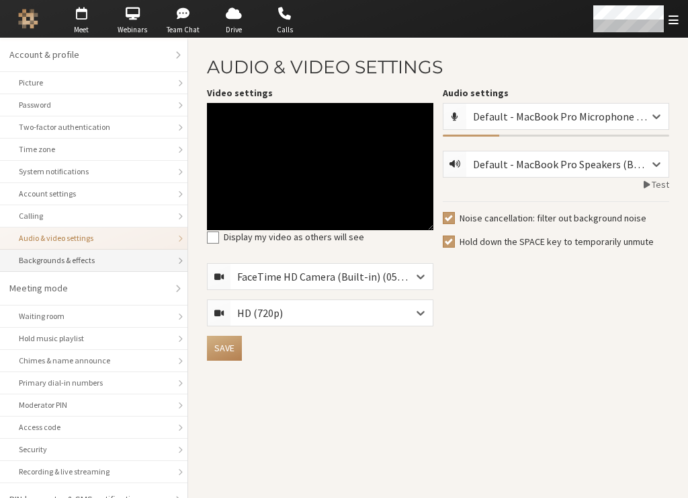
click at [46, 257] on div "Backgrounds & effects" at bounding box center [94, 260] width 150 height 12
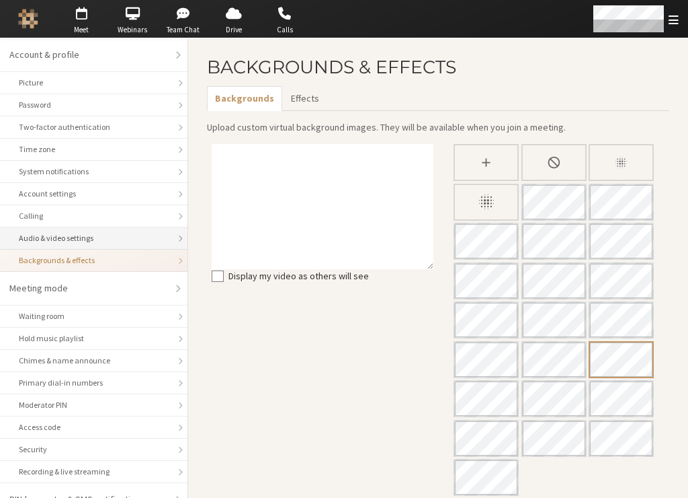
click at [47, 236] on div "Audio & video settings" at bounding box center [94, 238] width 150 height 12
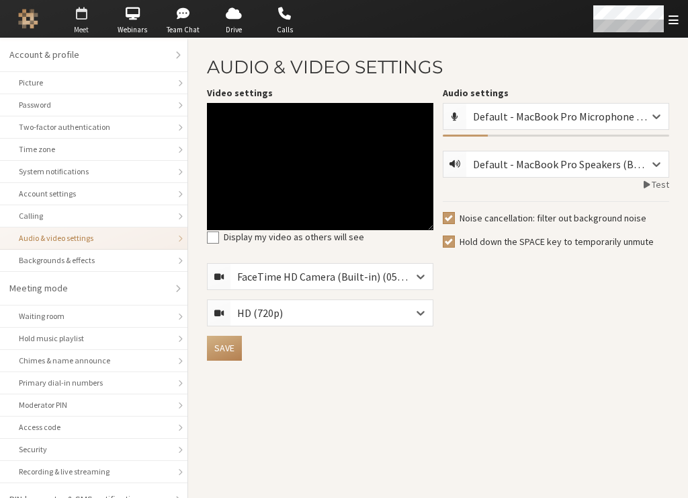
click at [88, 27] on span "Meet" at bounding box center [81, 29] width 47 height 11
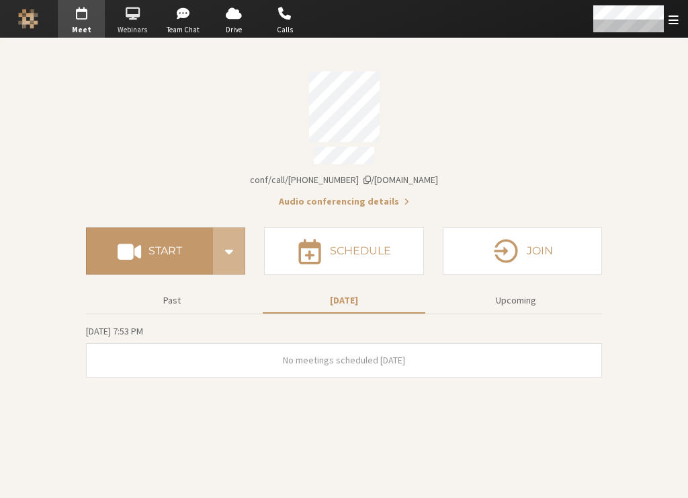
click at [132, 28] on span "Webinars" at bounding box center [132, 29] width 47 height 11
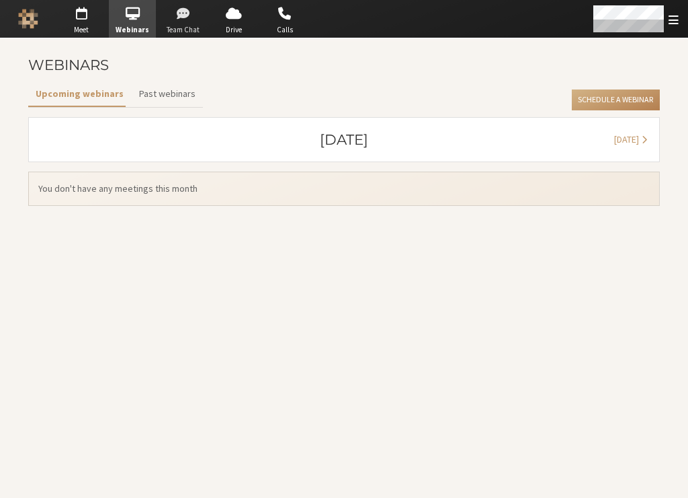
click at [194, 31] on span "Team Chat" at bounding box center [183, 29] width 47 height 11
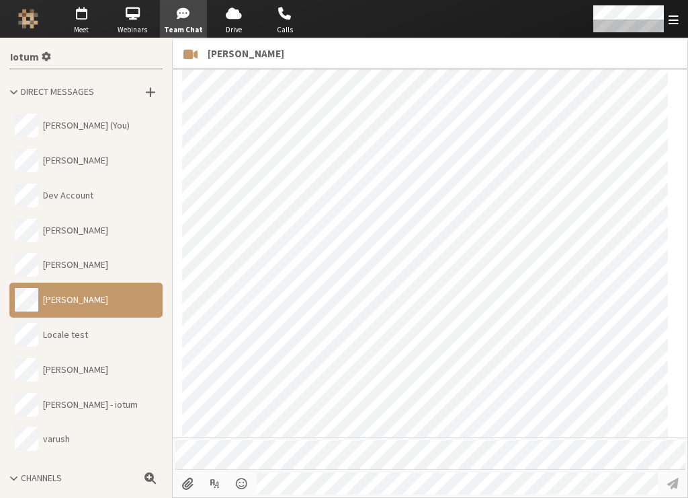
scroll to position [867, 0]
click at [231, 29] on span "Drive" at bounding box center [233, 29] width 47 height 11
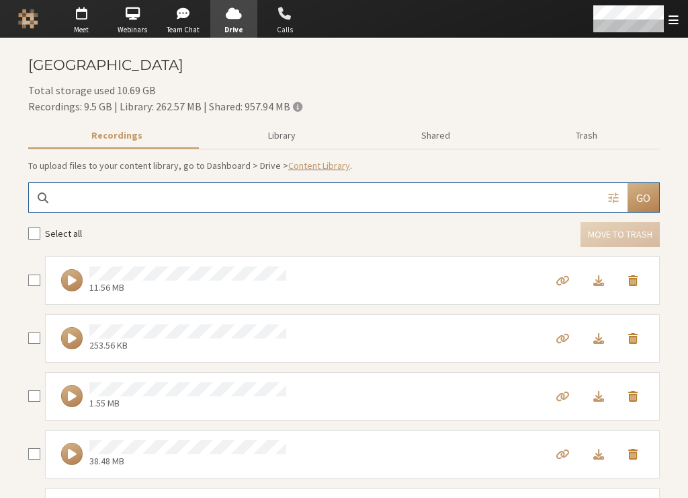
click at [294, 29] on span "Calls" at bounding box center [285, 29] width 47 height 11
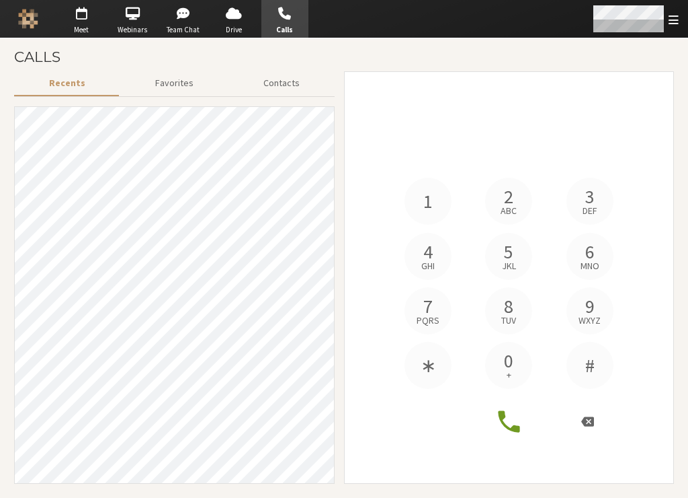
click at [675, 22] on span "Open menu" at bounding box center [674, 19] width 10 height 13
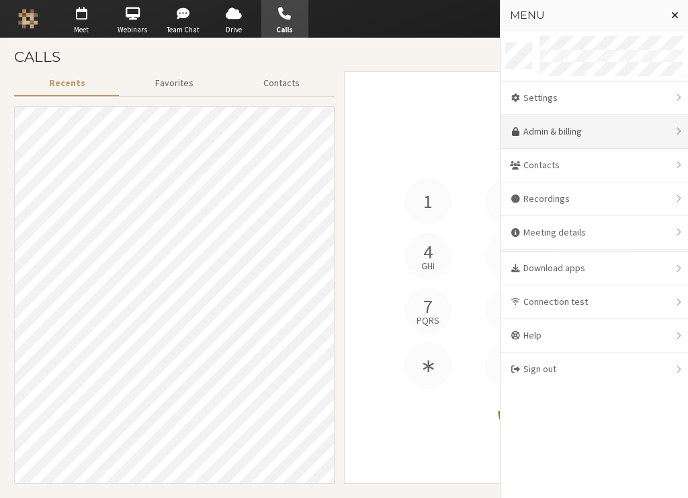
click at [630, 145] on link "Admin & billing" at bounding box center [595, 132] width 188 height 34
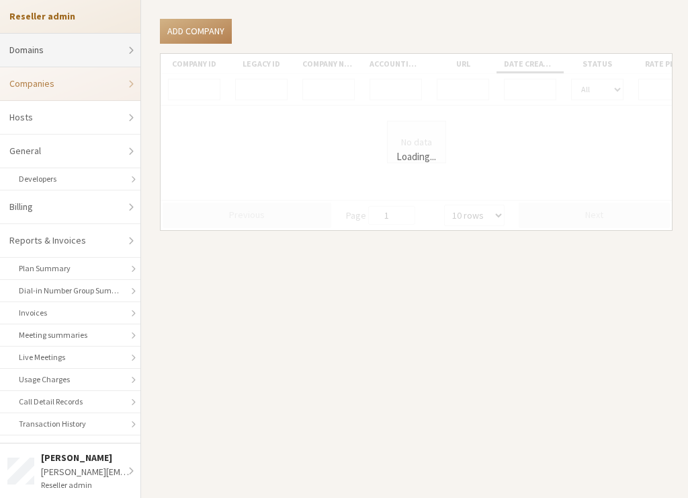
click at [64, 52] on link "Domains" at bounding box center [70, 51] width 141 height 34
select select "20"
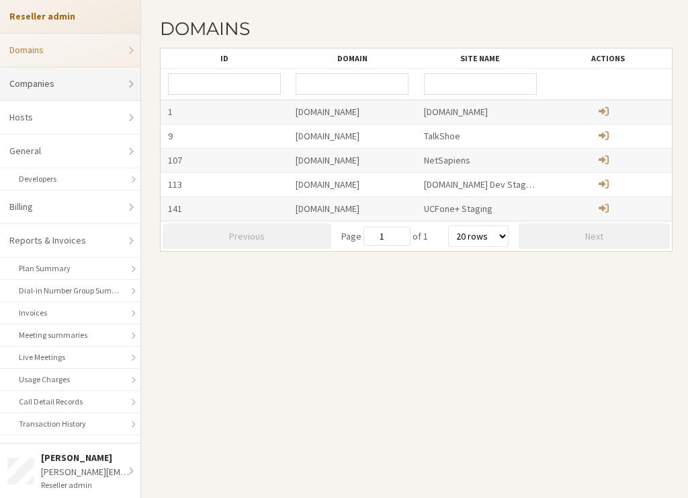
click at [58, 97] on link "Companies" at bounding box center [70, 84] width 141 height 34
select select "10"
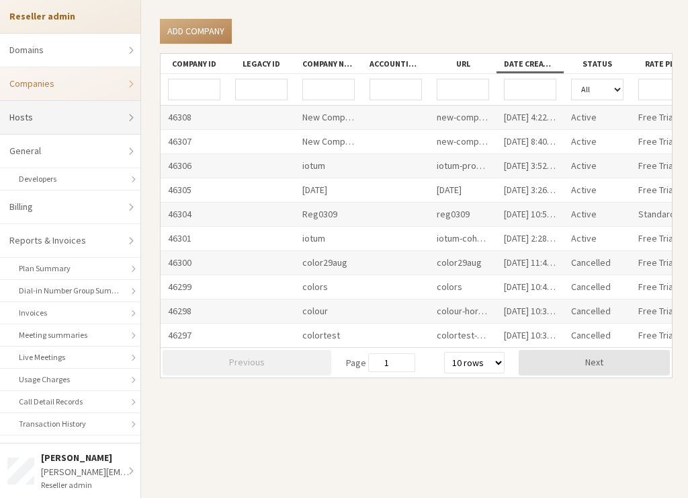
click at [58, 124] on link "Hosts" at bounding box center [70, 118] width 141 height 34
select select "25"
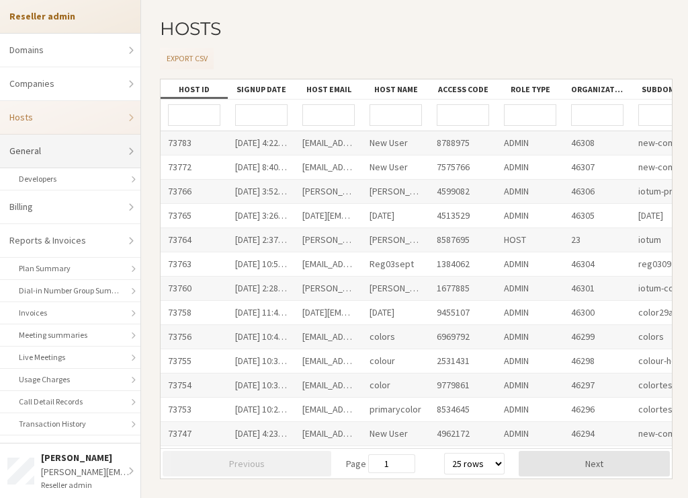
click at [59, 164] on link "General" at bounding box center [70, 151] width 141 height 34
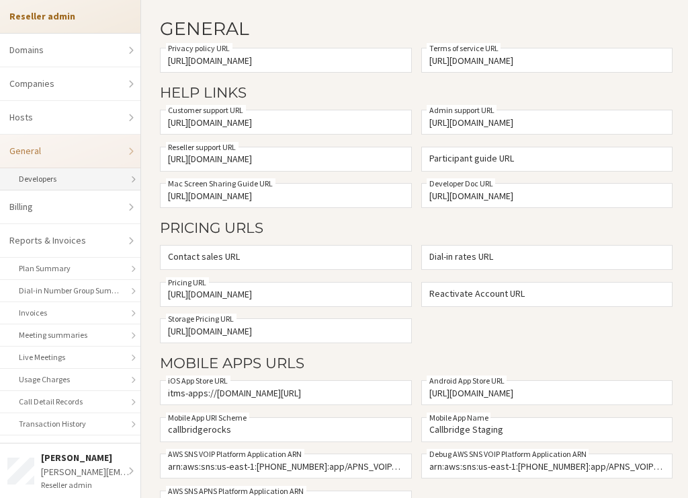
click at [58, 174] on link "Developers" at bounding box center [70, 179] width 141 height 22
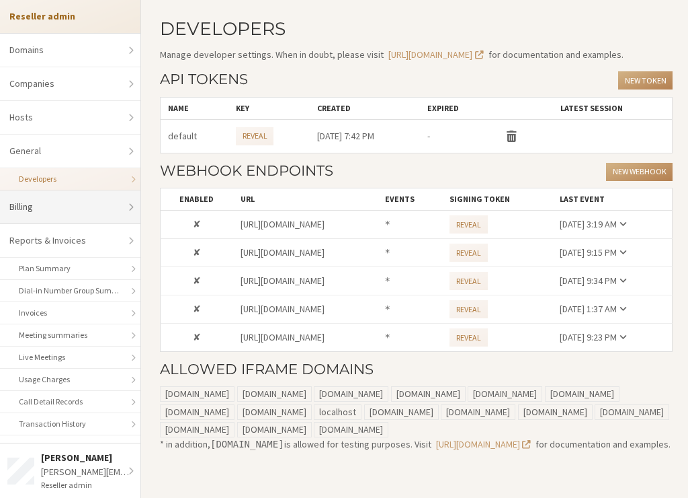
click at [48, 200] on link "Billing" at bounding box center [70, 207] width 141 height 34
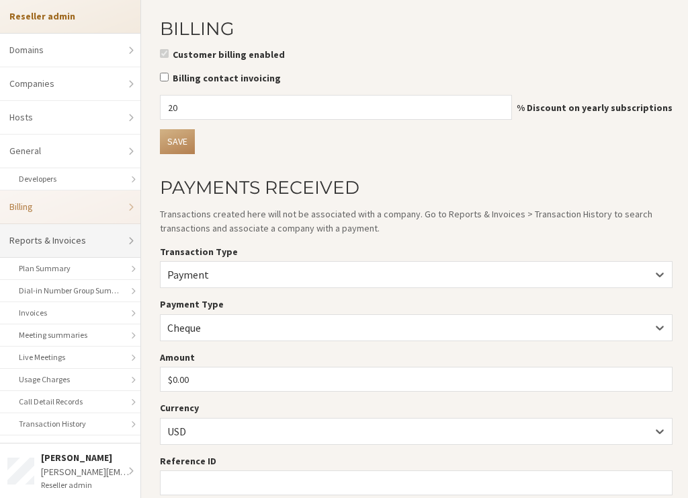
click at [58, 249] on link "Reports & Invoices" at bounding box center [70, 241] width 141 height 34
select select "25"
